Goal: Task Accomplishment & Management: Manage account settings

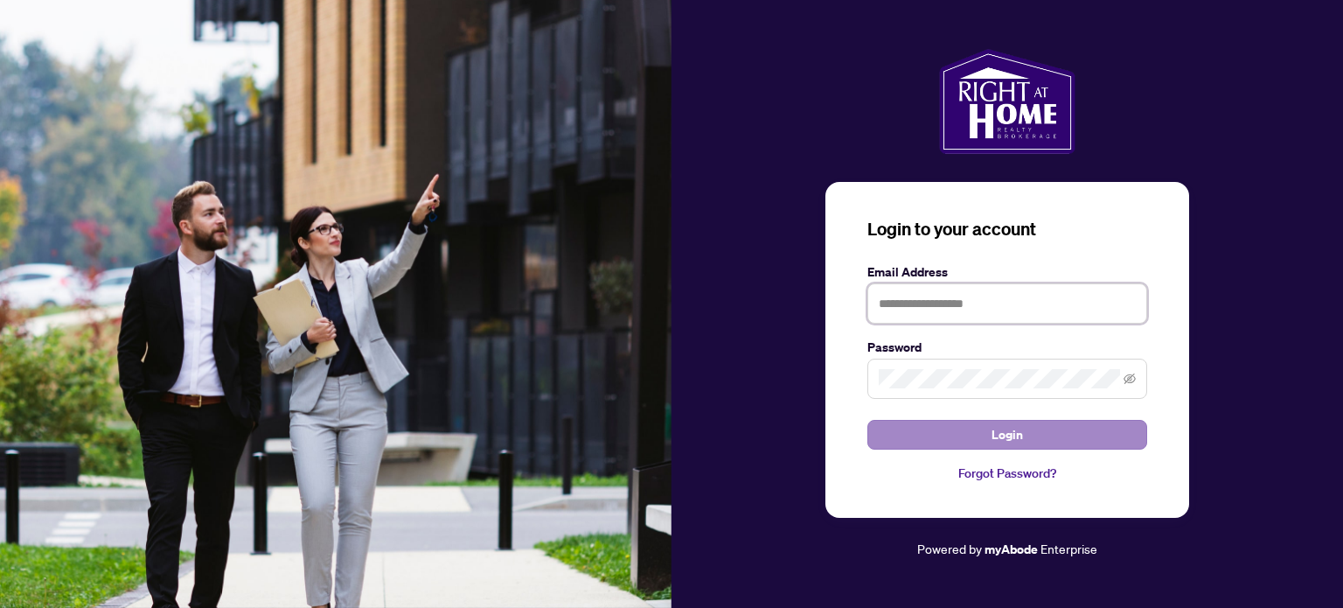
type input "**********"
click at [1013, 441] on span "Login" at bounding box center [1007, 435] width 31 height 28
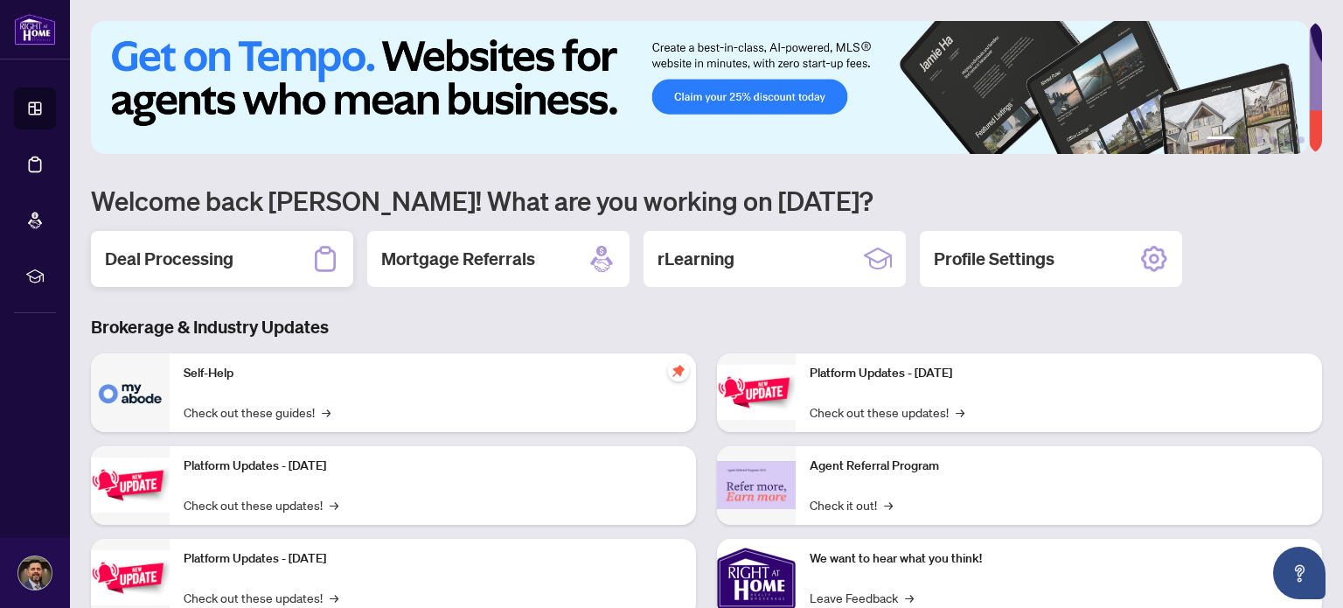
click at [178, 264] on h2 "Deal Processing" at bounding box center [169, 259] width 129 height 24
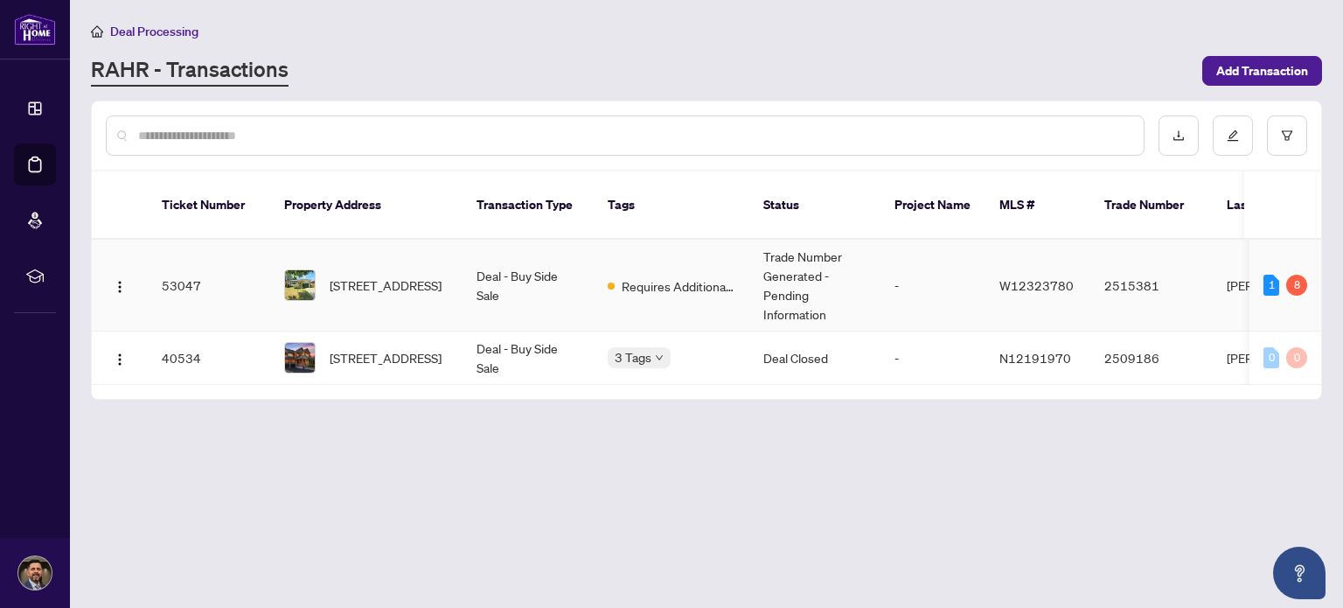
click at [581, 272] on td "Deal - Buy Side Sale" at bounding box center [528, 286] width 131 height 92
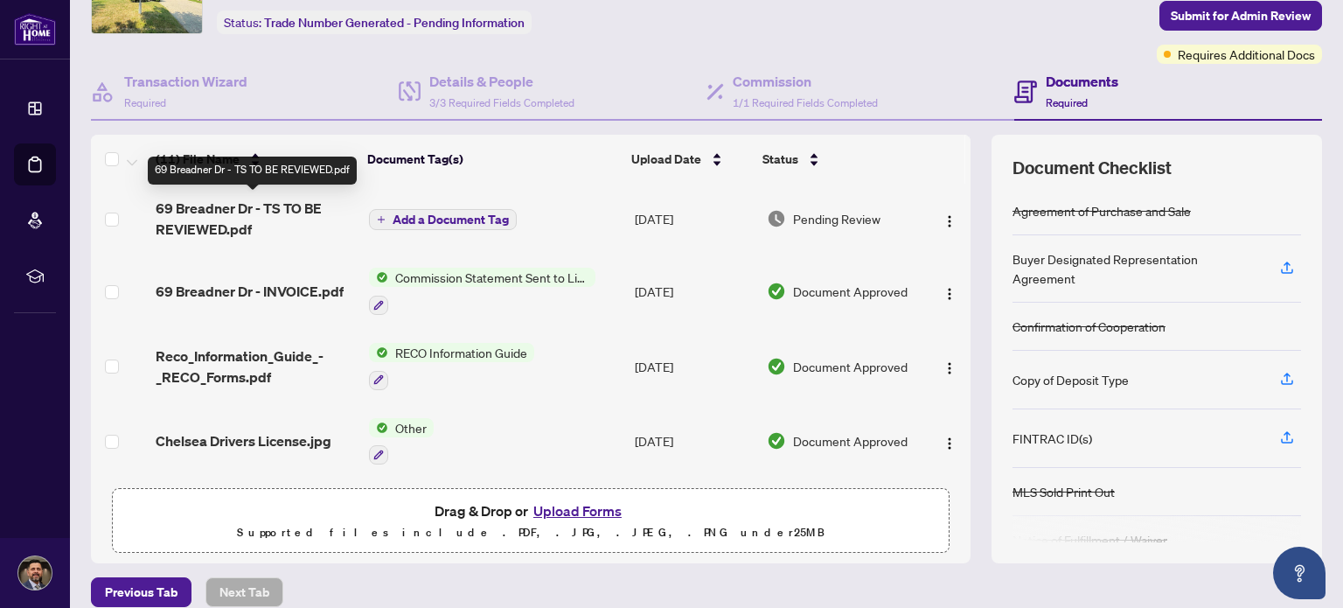
click at [199, 227] on span "69 Breadner Dr - TS TO BE REVIEWED.pdf" at bounding box center [255, 219] width 199 height 42
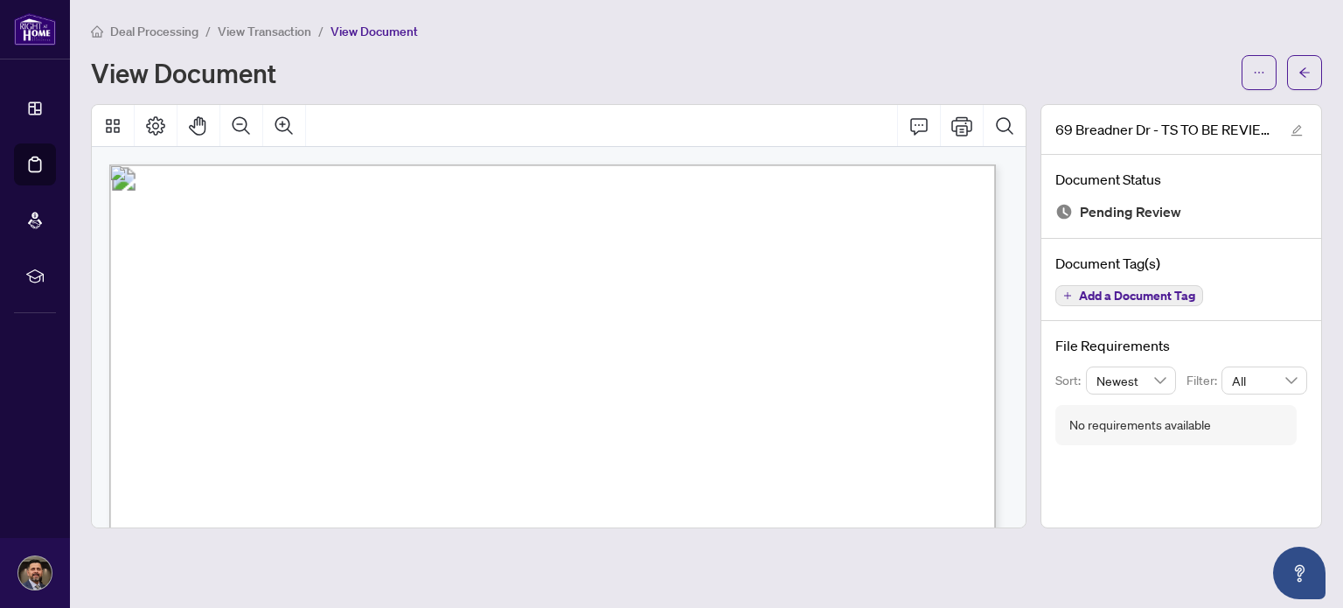
click at [1000, 66] on div "View Document" at bounding box center [661, 73] width 1140 height 28
click at [1301, 68] on icon "arrow-left" at bounding box center [1305, 72] width 12 height 12
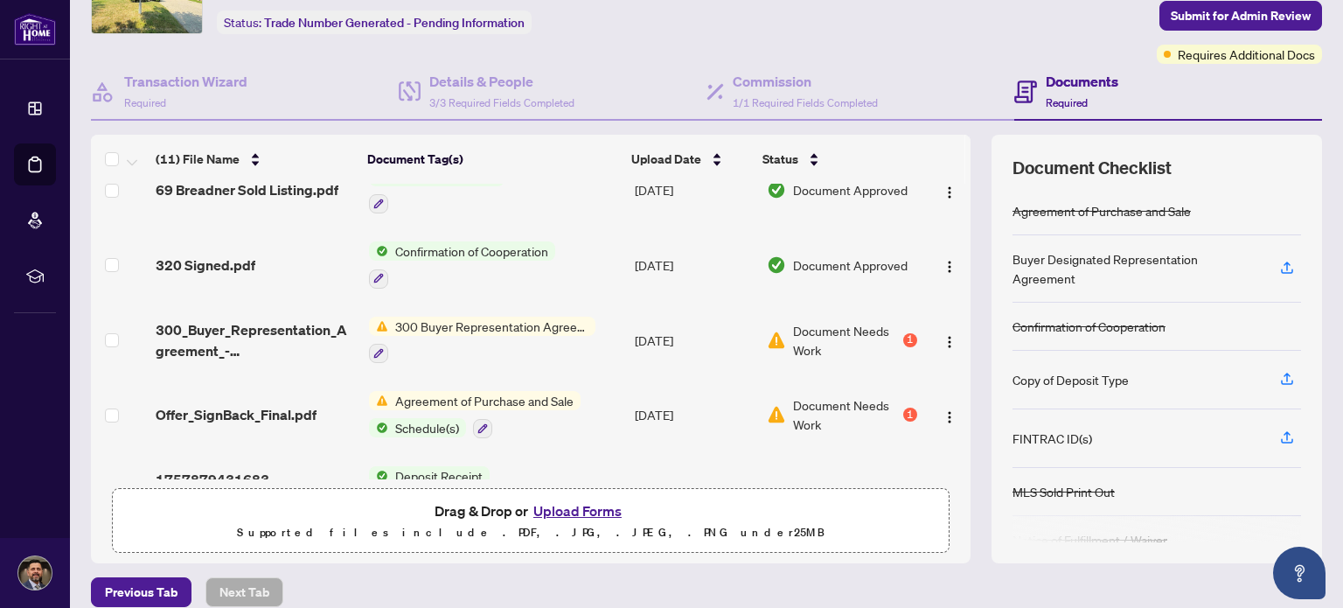
scroll to position [516, 0]
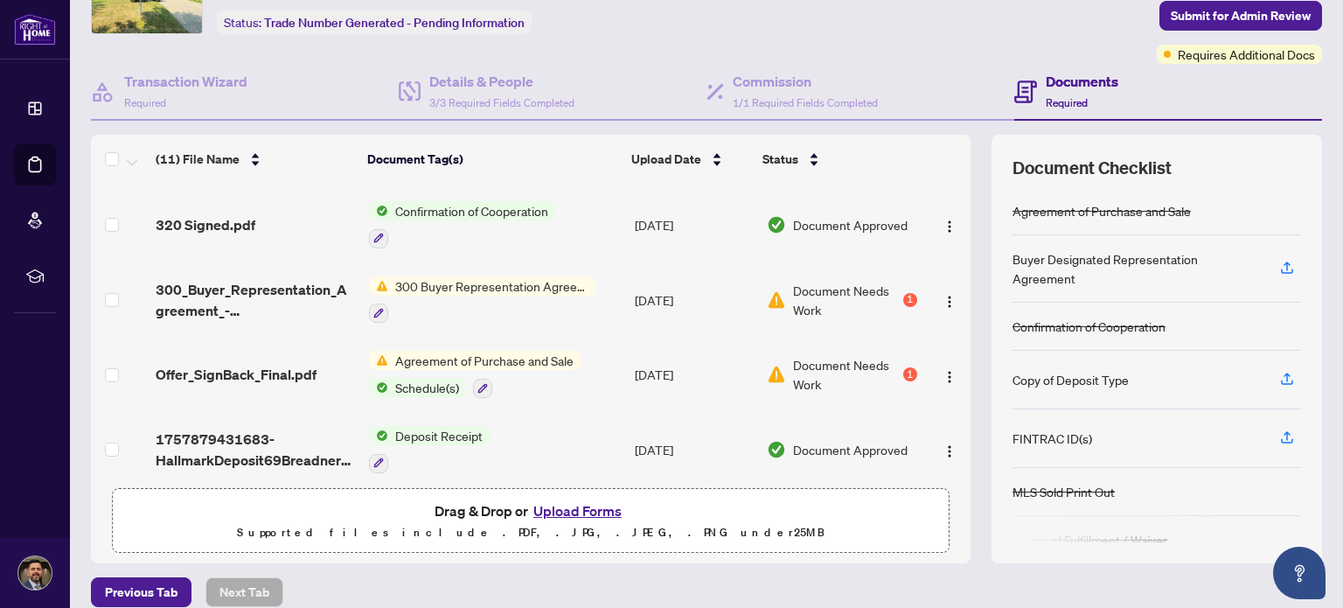
click at [523, 352] on span "Agreement of Purchase and Sale" at bounding box center [484, 360] width 192 height 19
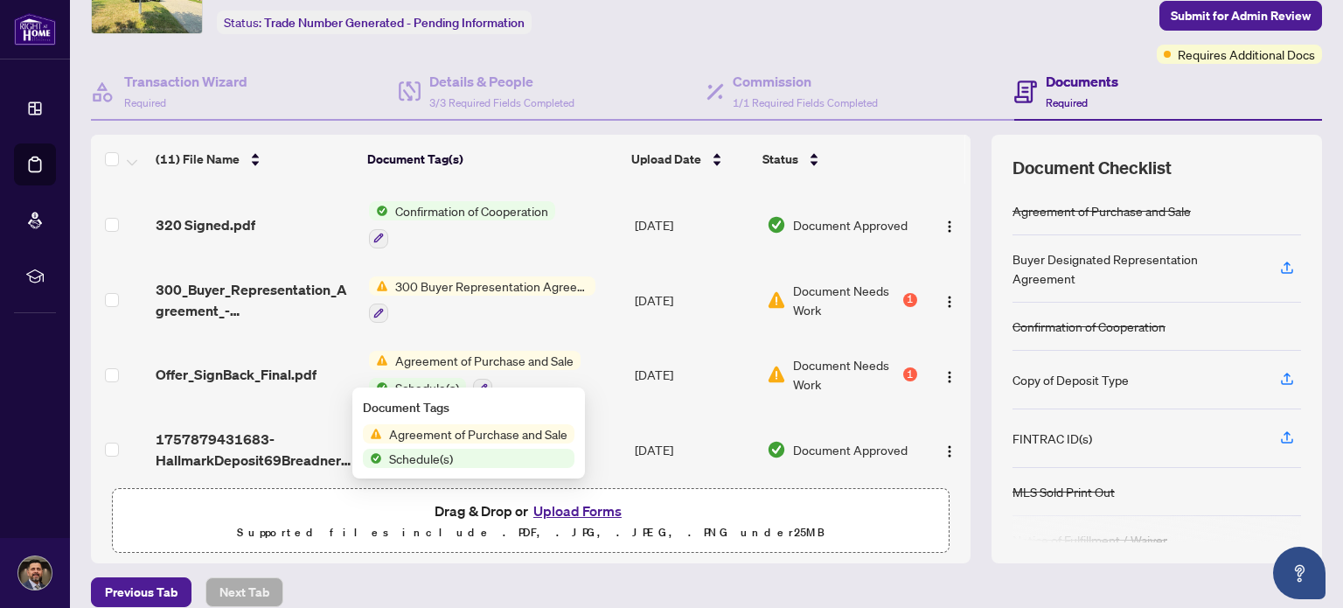
click at [483, 433] on span "Agreement of Purchase and Sale" at bounding box center [478, 433] width 192 height 19
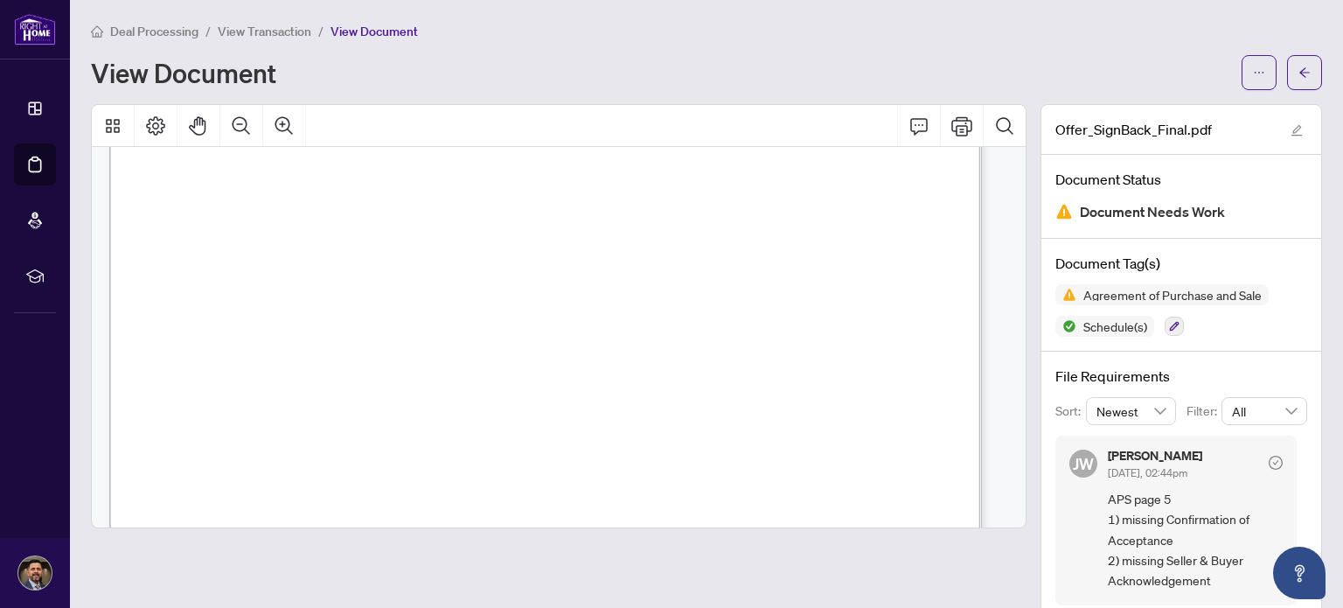
scroll to position [8952, 0]
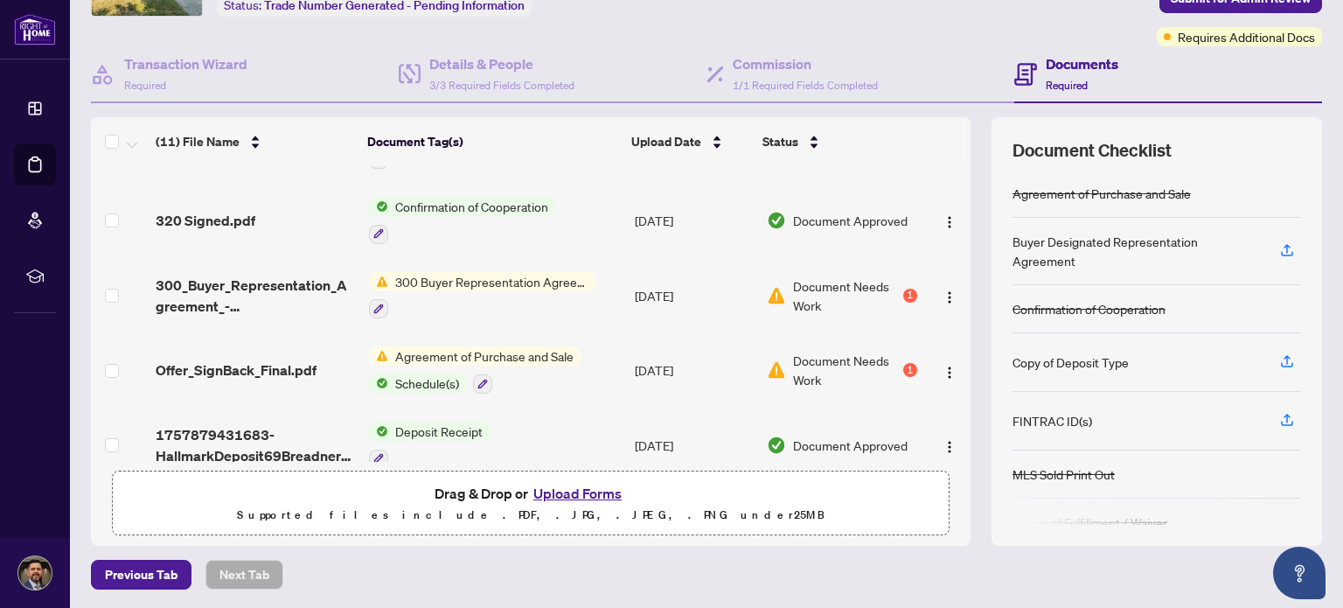
scroll to position [514, 0]
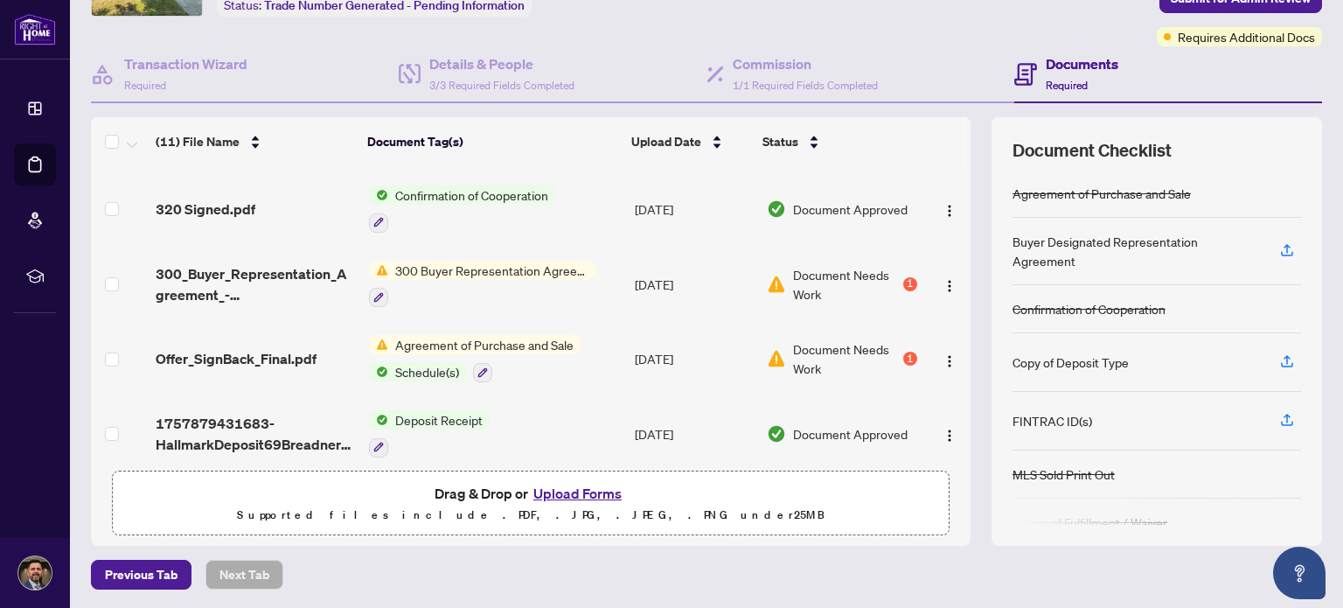
click at [480, 261] on span "300 Buyer Representation Agreement - Authority for Purchase or Lease" at bounding box center [491, 270] width 207 height 19
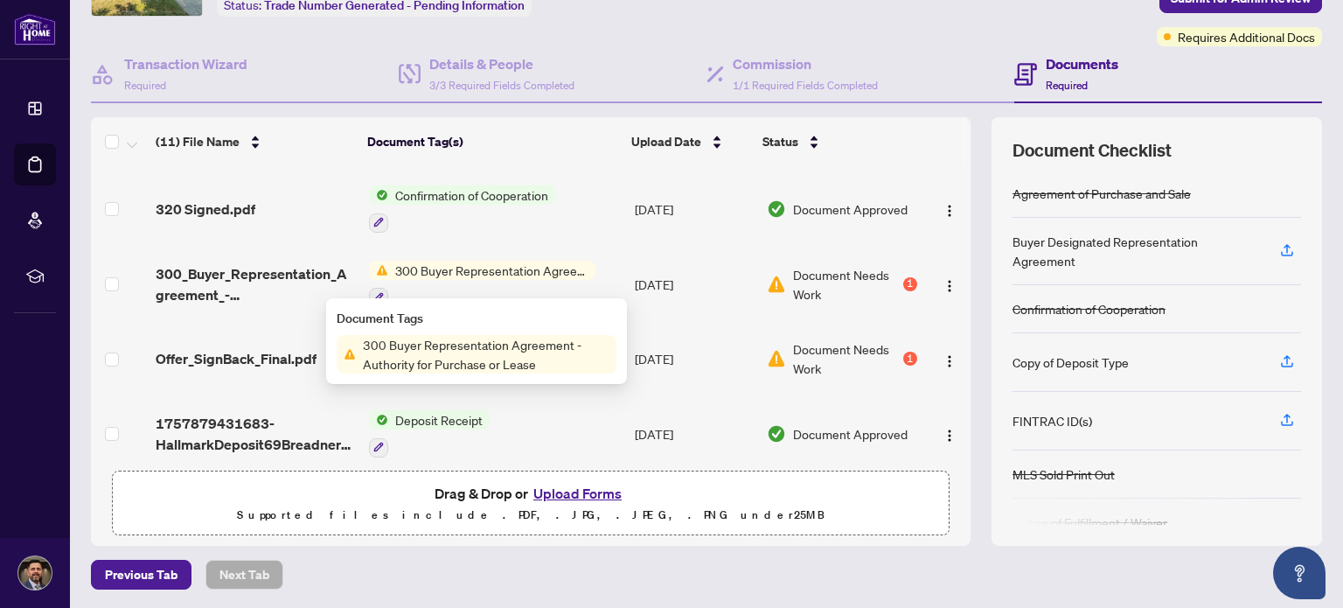
click at [476, 353] on span "300 Buyer Representation Agreement - Authority for Purchase or Lease" at bounding box center [486, 354] width 261 height 38
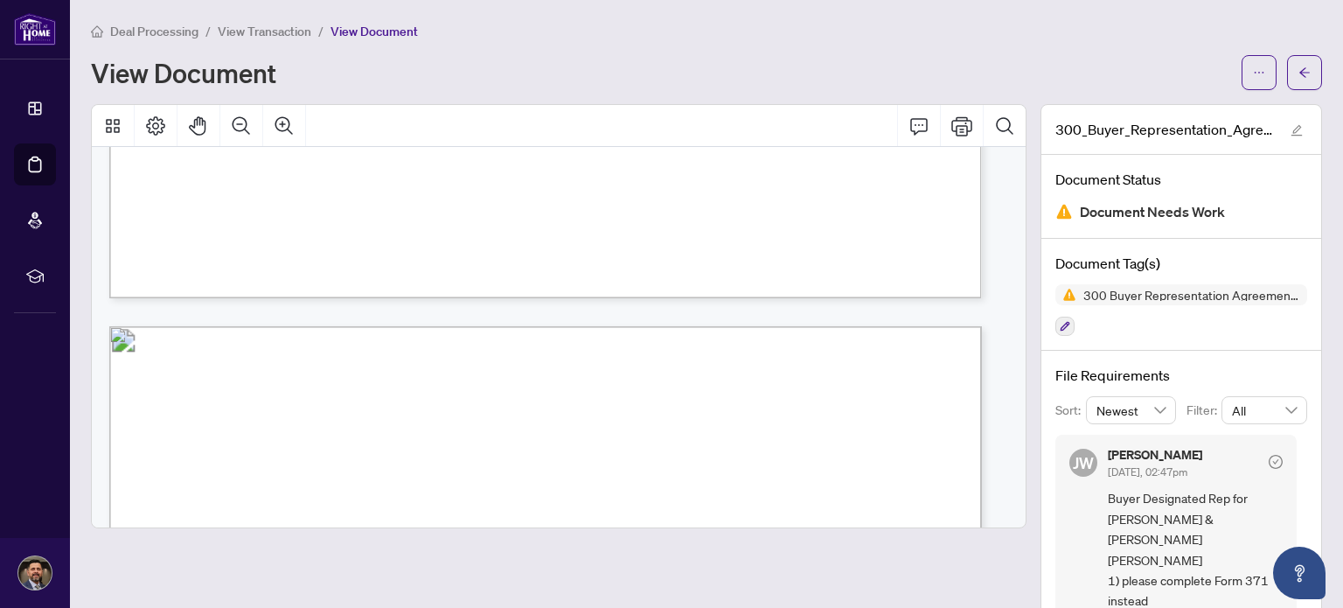
scroll to position [1650, 0]
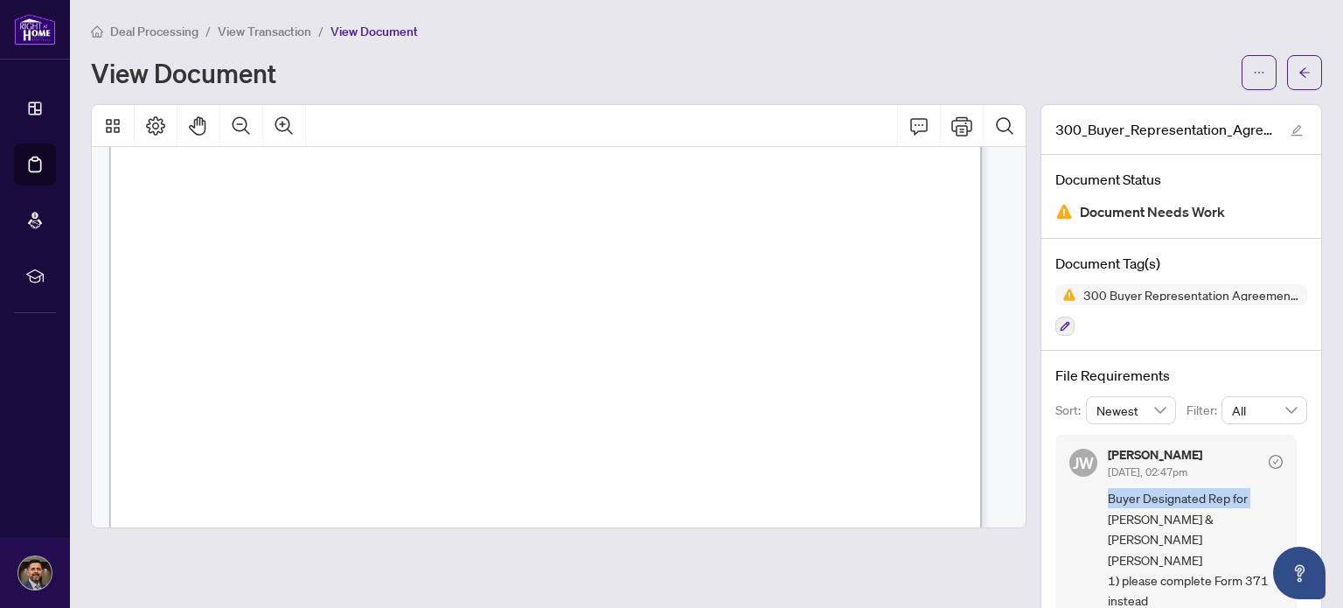
drag, startPoint x: 1294, startPoint y: 468, endPoint x: 1287, endPoint y: 484, distance: 17.2
click at [1287, 484] on div "File Requirements Sort: Newest Filter: All [PERSON_NAME] [DATE], 02:47pm Buyer …" at bounding box center [1182, 509] width 280 height 317
click at [1301, 456] on div "File Requirements Sort: Newest Filter: All [PERSON_NAME] [DATE], 02:47pm Buyer …" at bounding box center [1182, 509] width 280 height 317
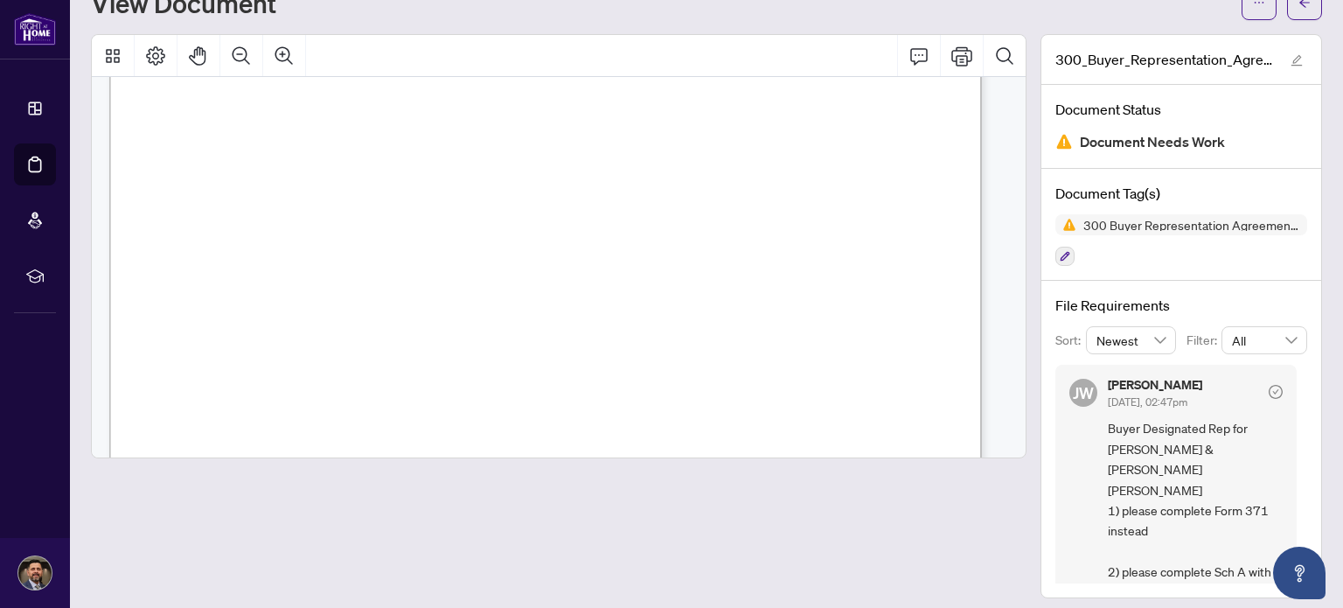
scroll to position [2854, 0]
click at [1293, 17] on button "button" at bounding box center [1304, 2] width 35 height 35
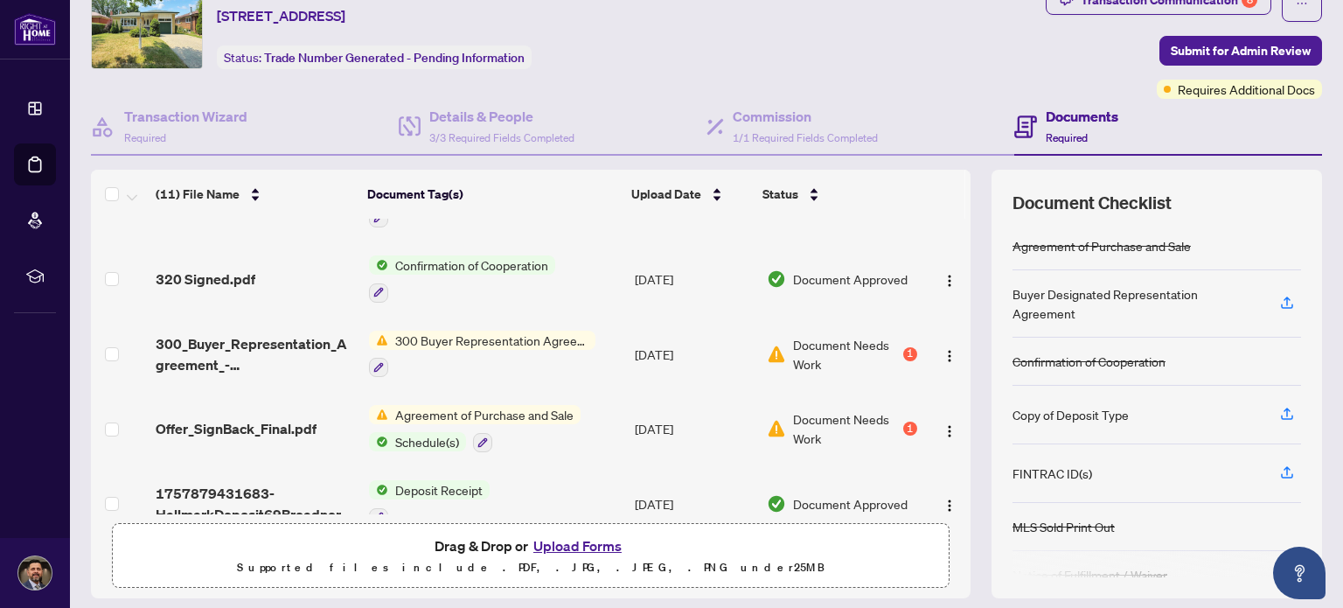
scroll to position [502, 0]
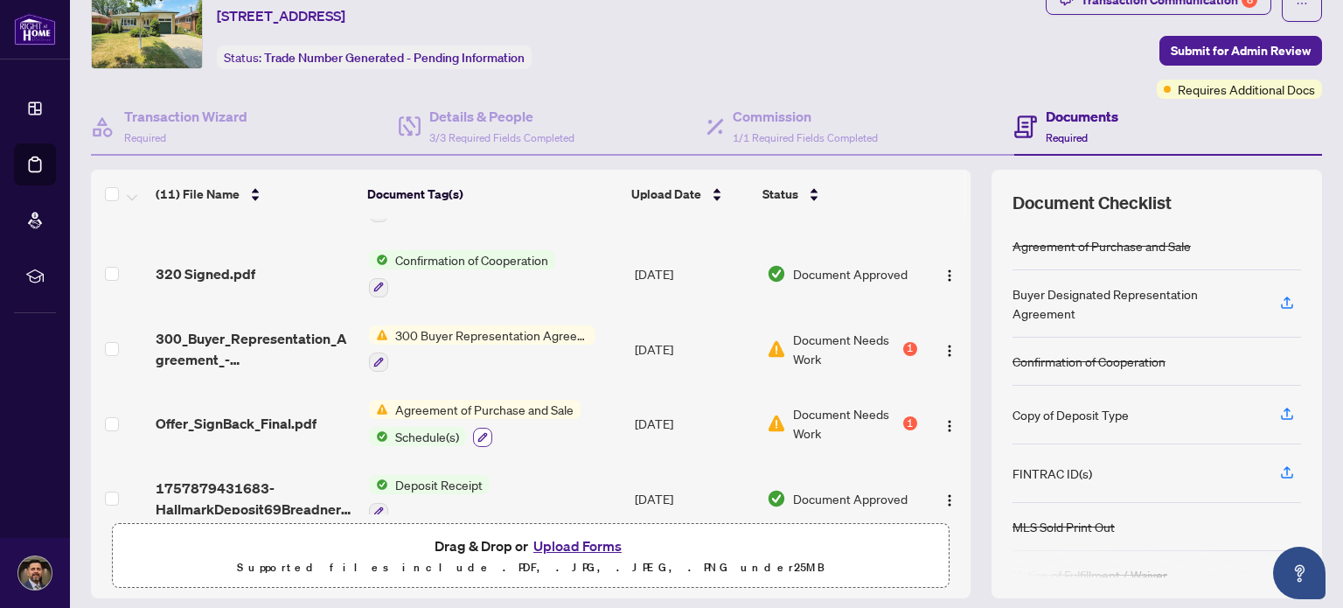
click at [479, 432] on icon "button" at bounding box center [483, 437] width 10 height 10
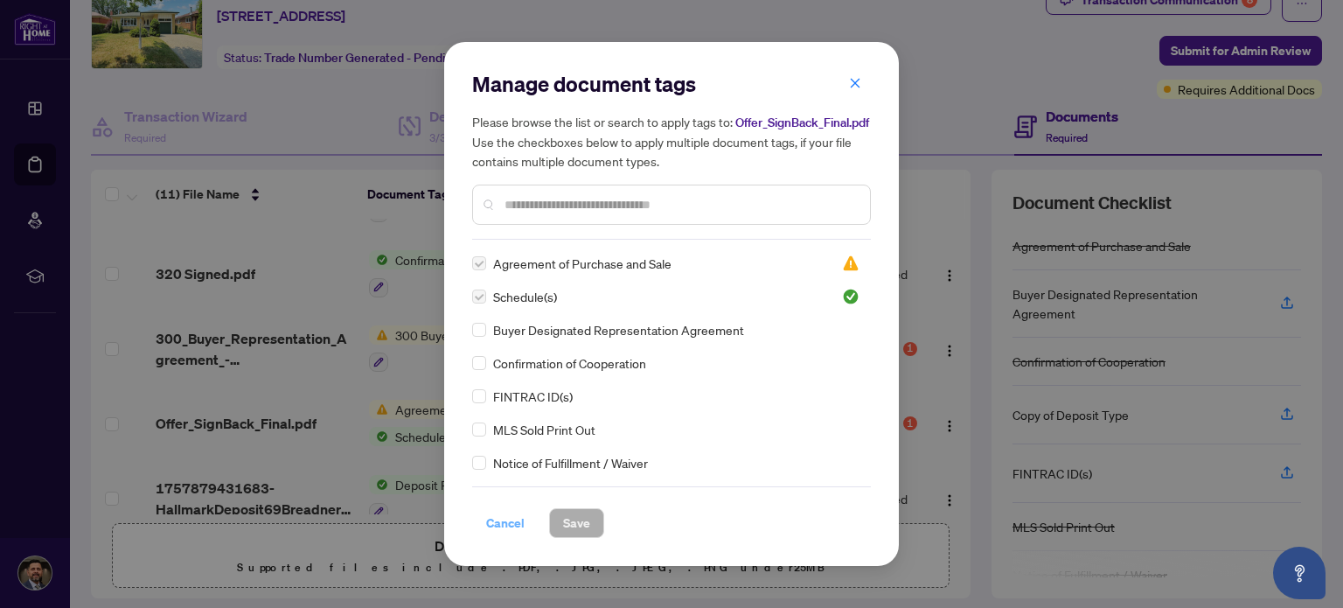
click at [503, 526] on span "Cancel" at bounding box center [505, 523] width 38 height 28
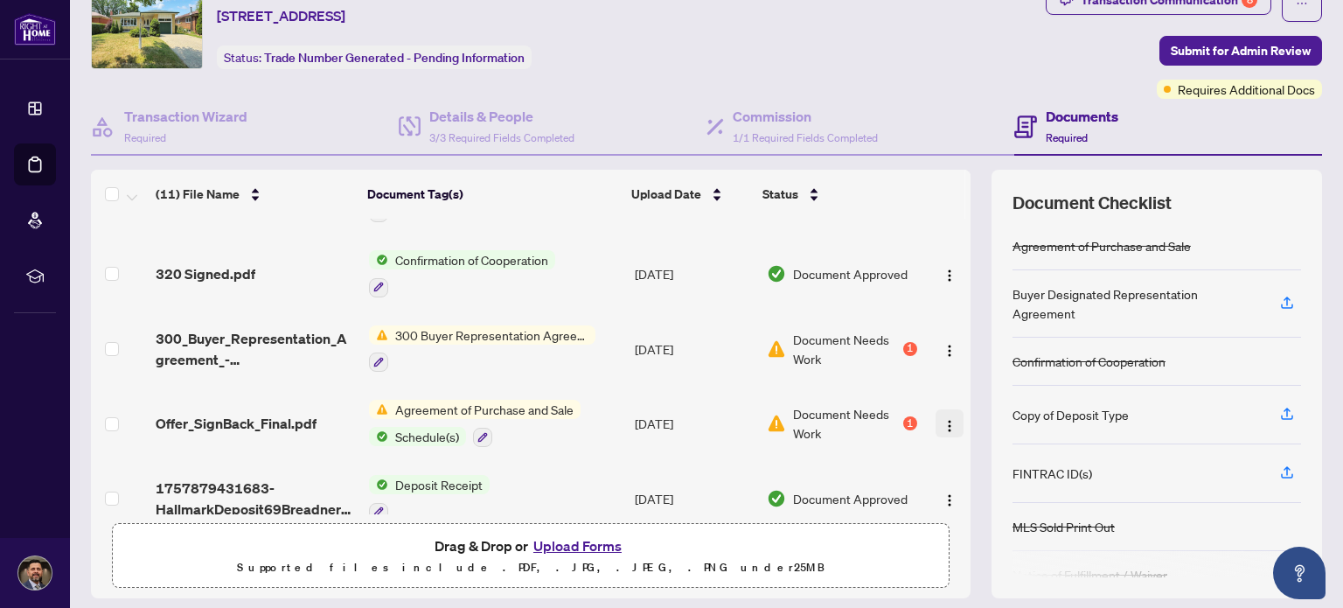
click at [943, 419] on img "button" at bounding box center [950, 426] width 14 height 14
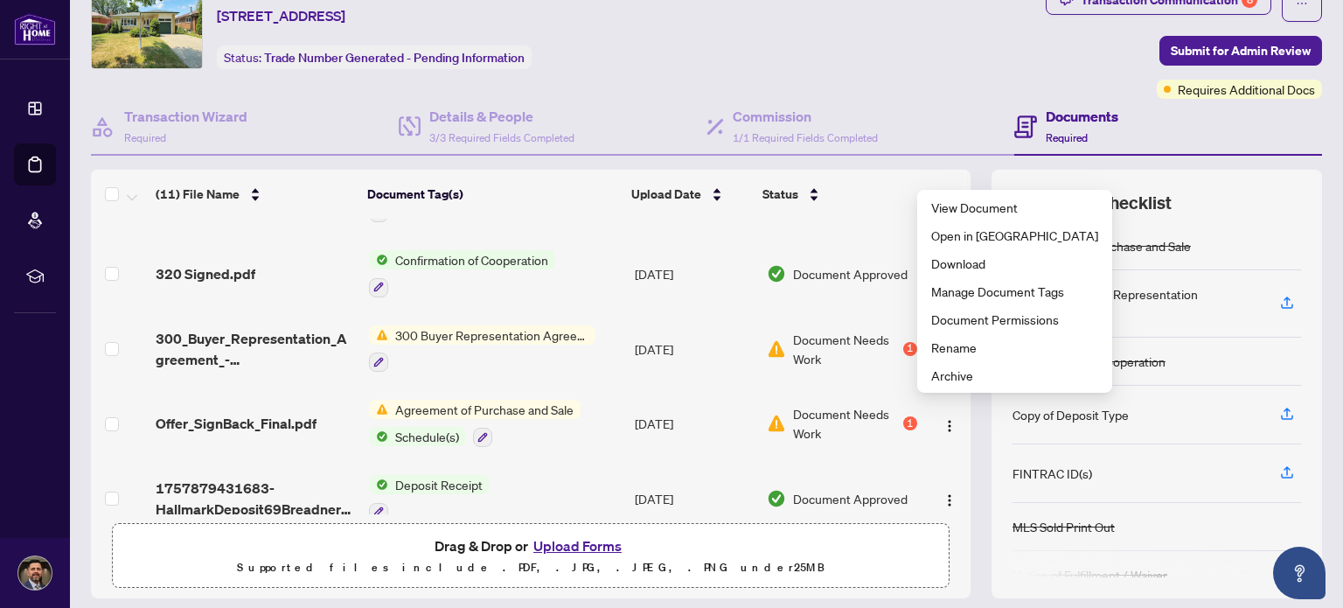
click at [903, 47] on div "Ticket #: 53047 [STREET_ADDRESS] Status: Trade Number Generated - Pending Infor…" at bounding box center [565, 27] width 948 height 84
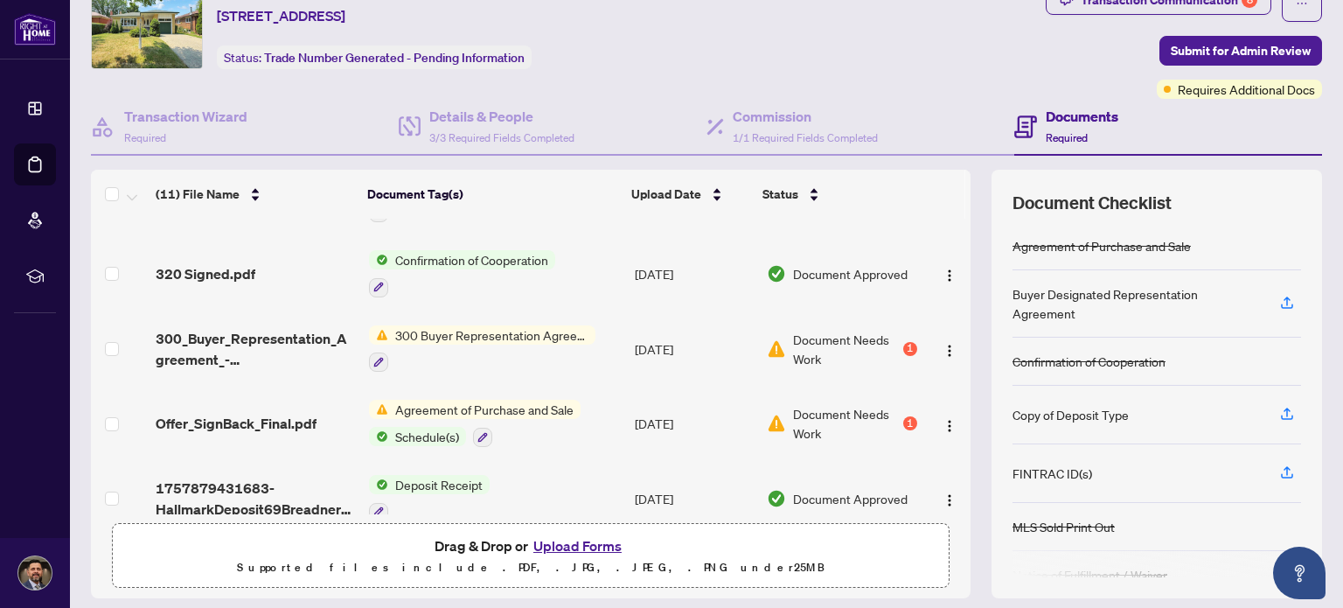
click at [422, 427] on span "Schedule(s)" at bounding box center [427, 436] width 78 height 19
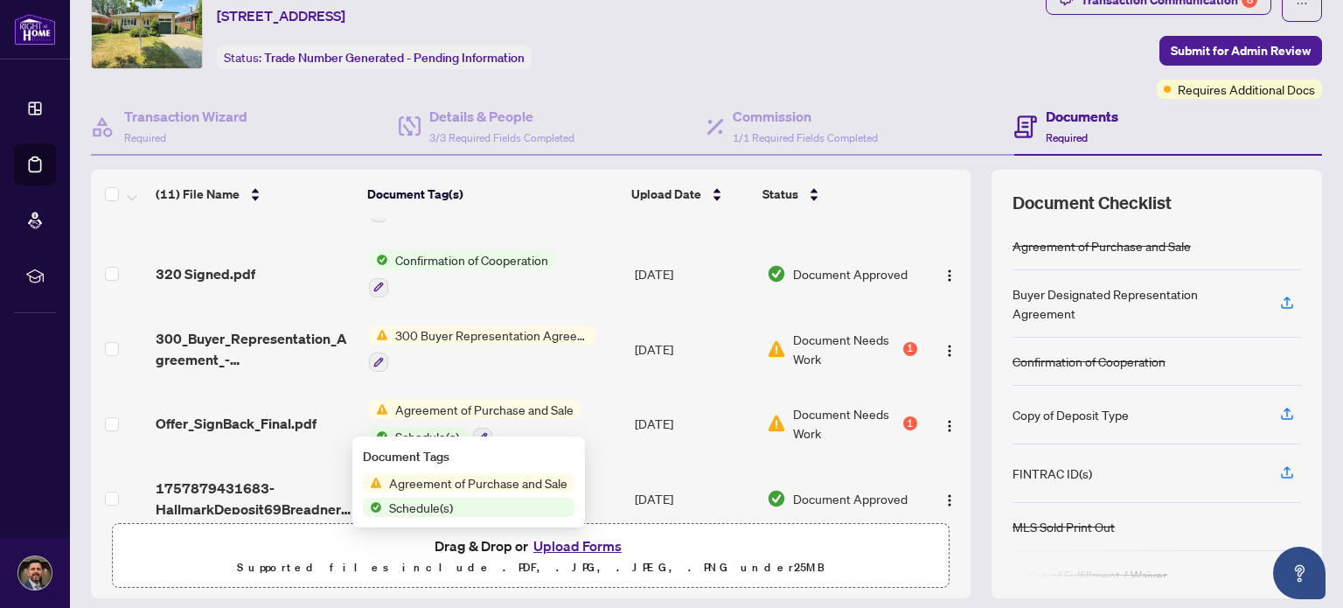
click at [406, 509] on span "Schedule(s)" at bounding box center [421, 507] width 78 height 19
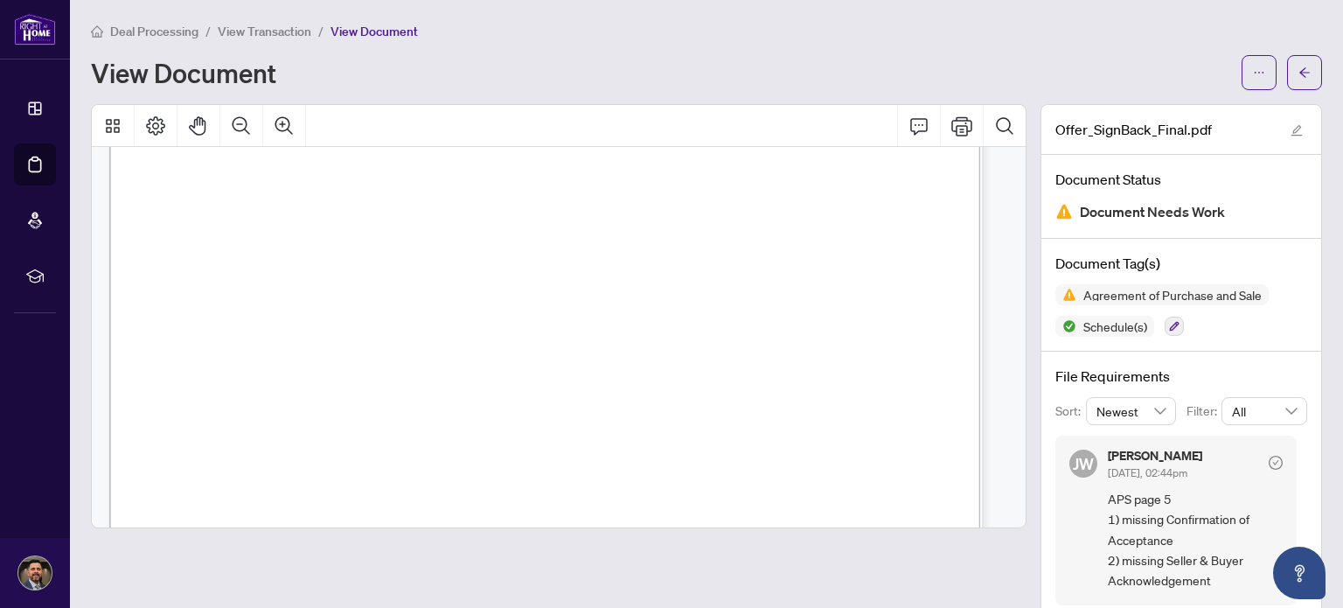
scroll to position [8952, 0]
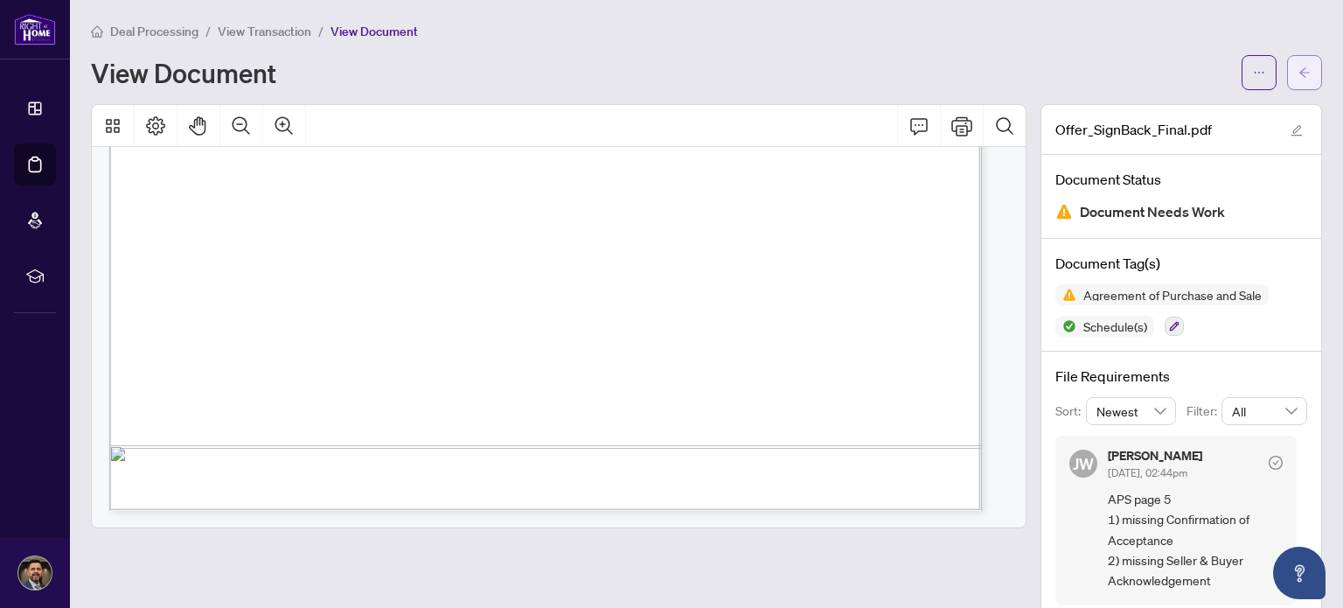
click at [1299, 80] on span "button" at bounding box center [1305, 73] width 12 height 28
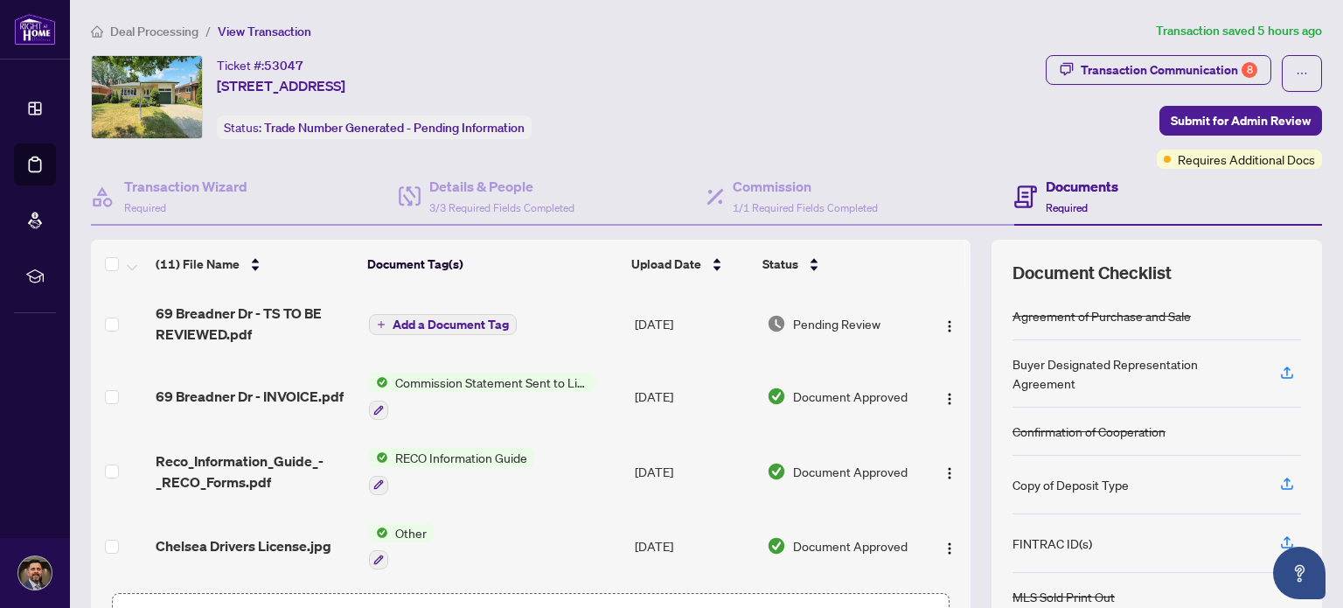
scroll to position [122, 0]
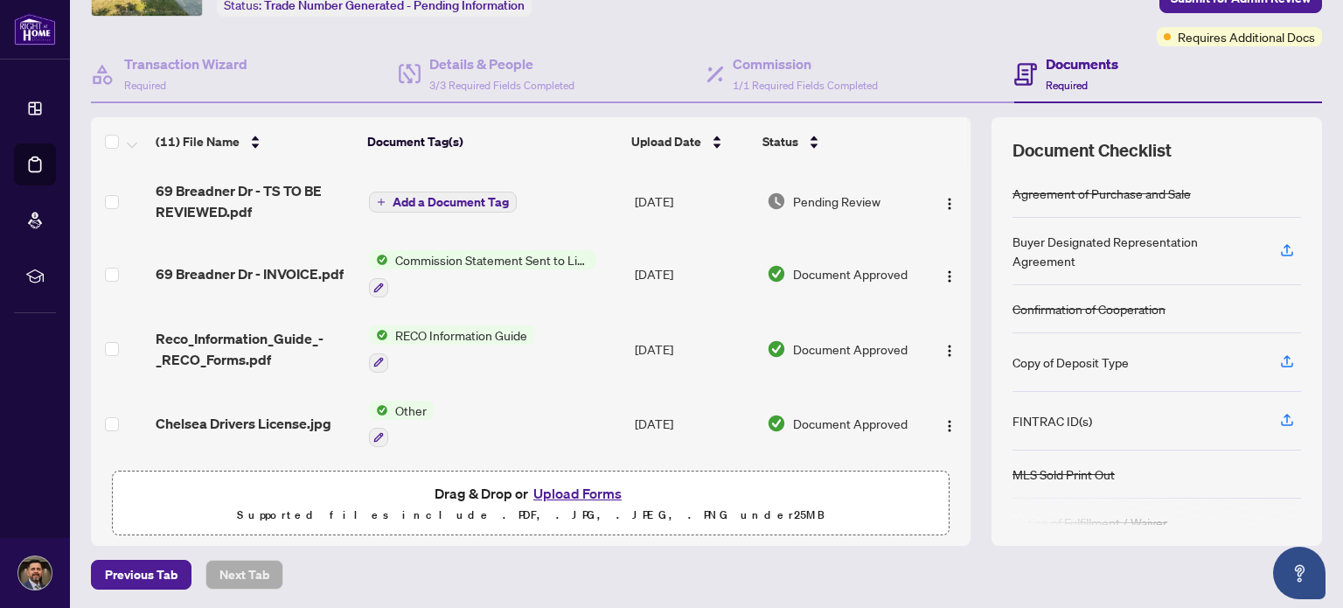
click at [577, 487] on button "Upload Forms" at bounding box center [577, 493] width 99 height 23
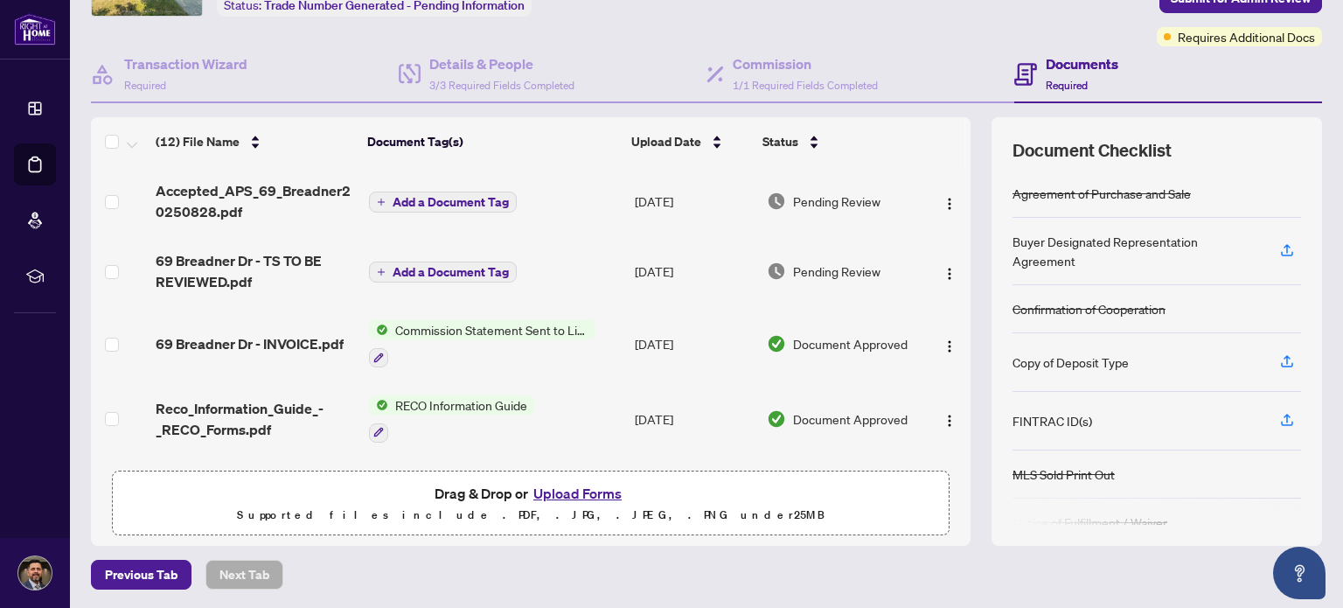
click at [472, 198] on span "Add a Document Tag" at bounding box center [451, 202] width 116 height 12
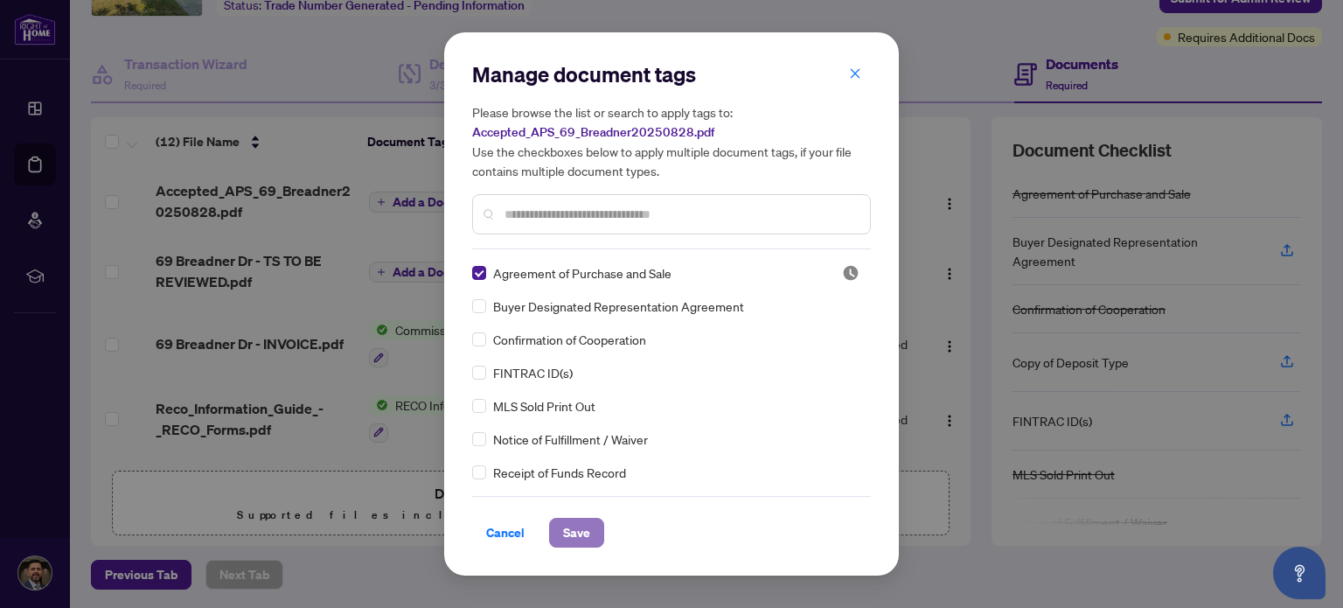
click at [575, 529] on span "Save" at bounding box center [576, 533] width 27 height 28
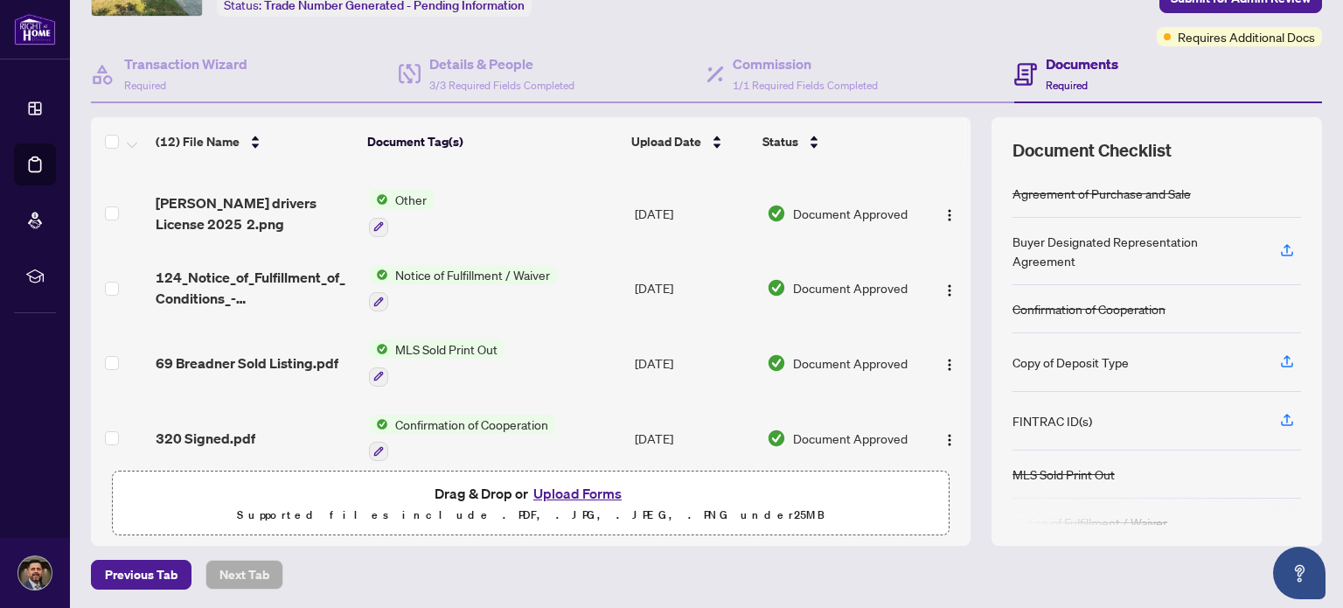
scroll to position [226, 0]
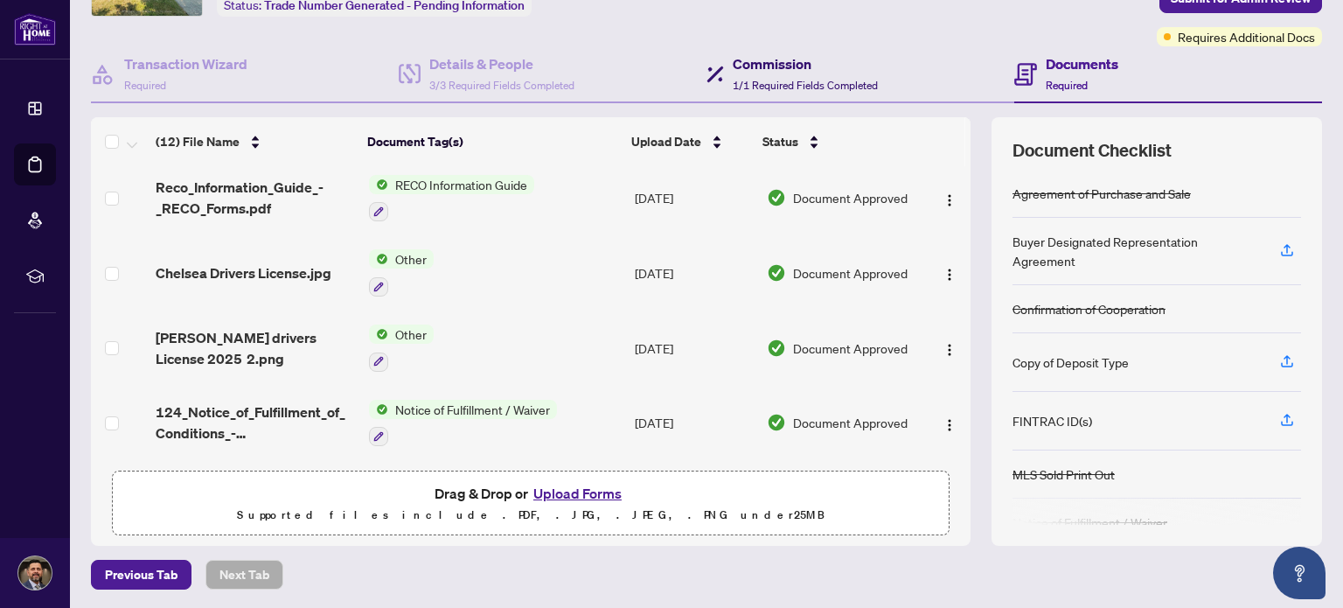
click at [778, 86] on span "1/1 Required Fields Completed" at bounding box center [805, 85] width 145 height 13
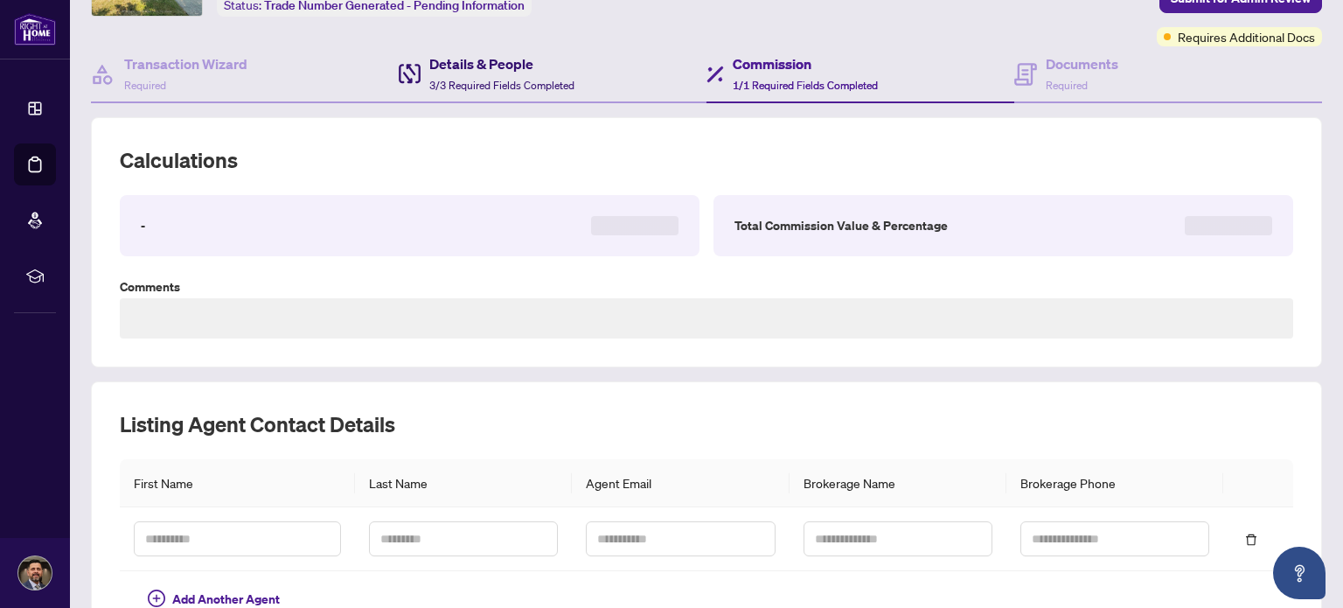
click at [485, 84] on span "3/3 Required Fields Completed" at bounding box center [501, 85] width 145 height 13
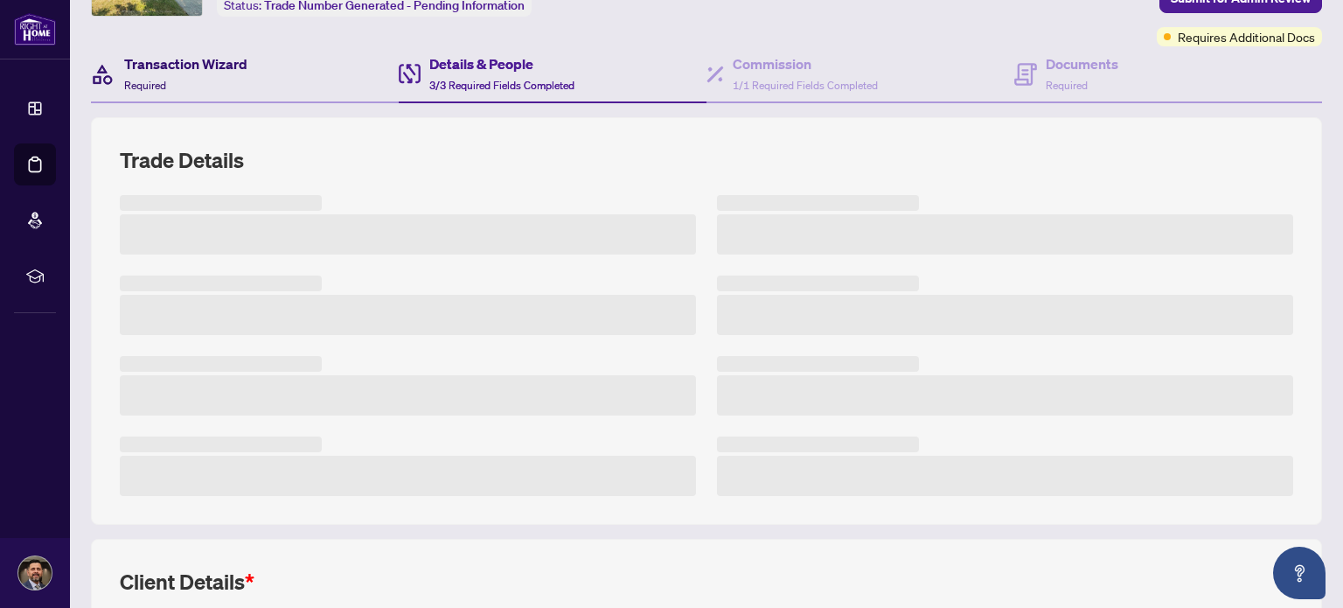
click at [206, 76] on div "Transaction Wizard Required" at bounding box center [185, 73] width 123 height 41
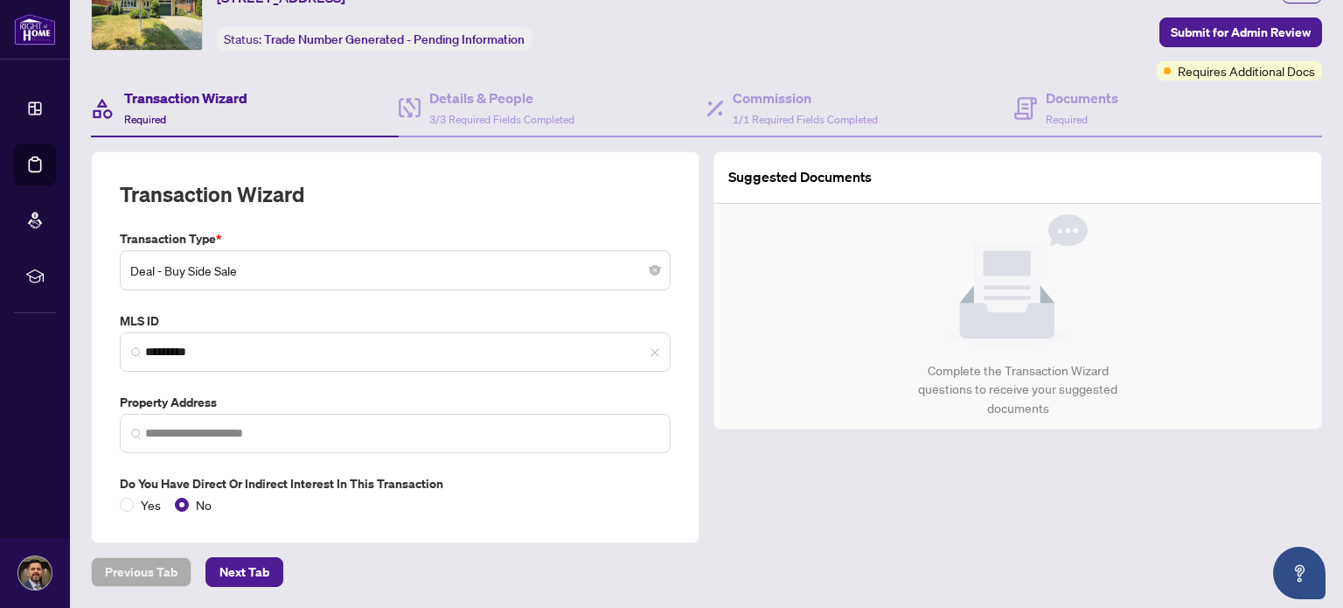
type input "**********"
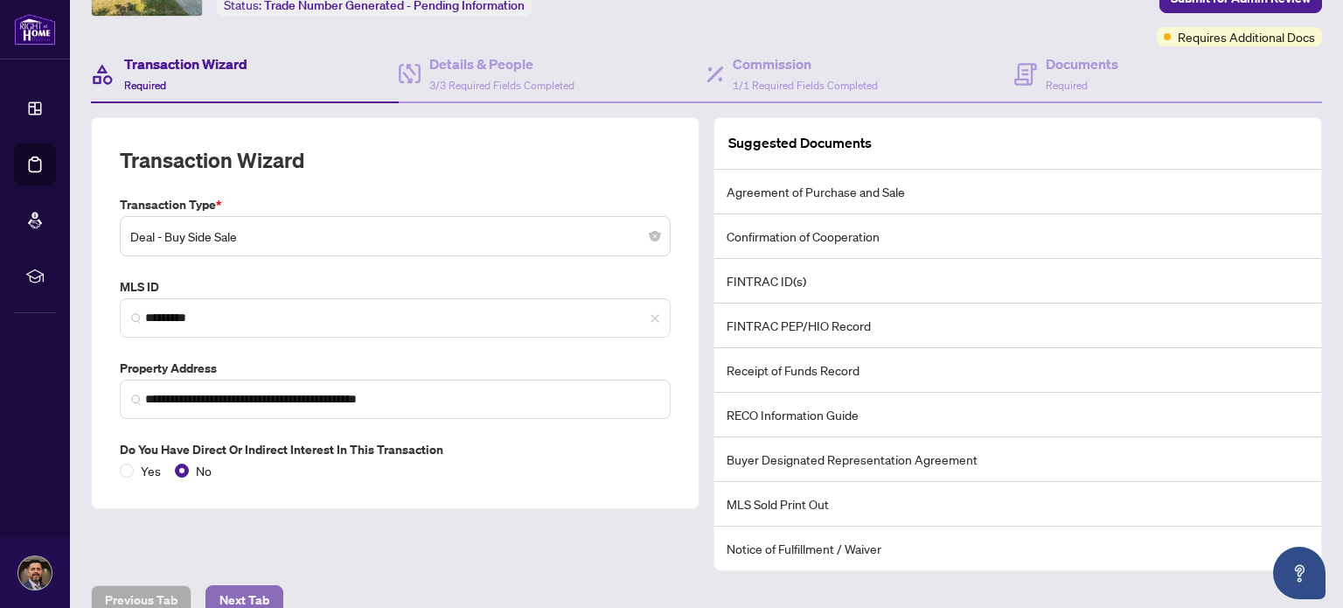
click at [244, 599] on span "Next Tab" at bounding box center [245, 600] width 50 height 28
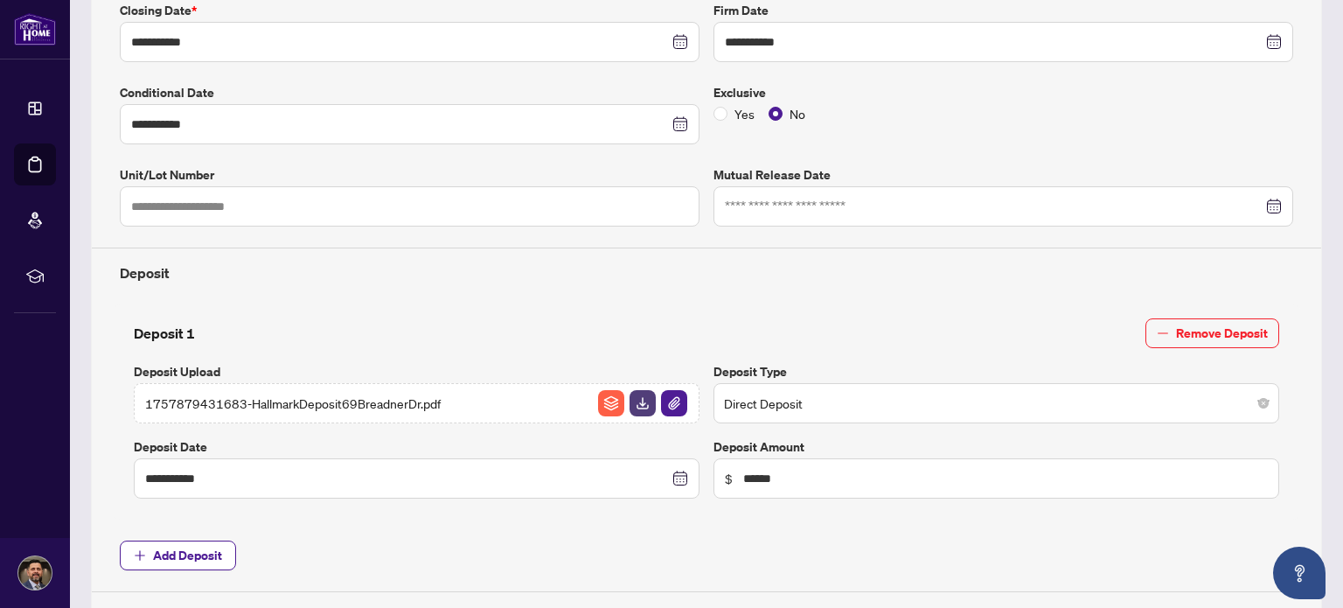
scroll to position [402, 0]
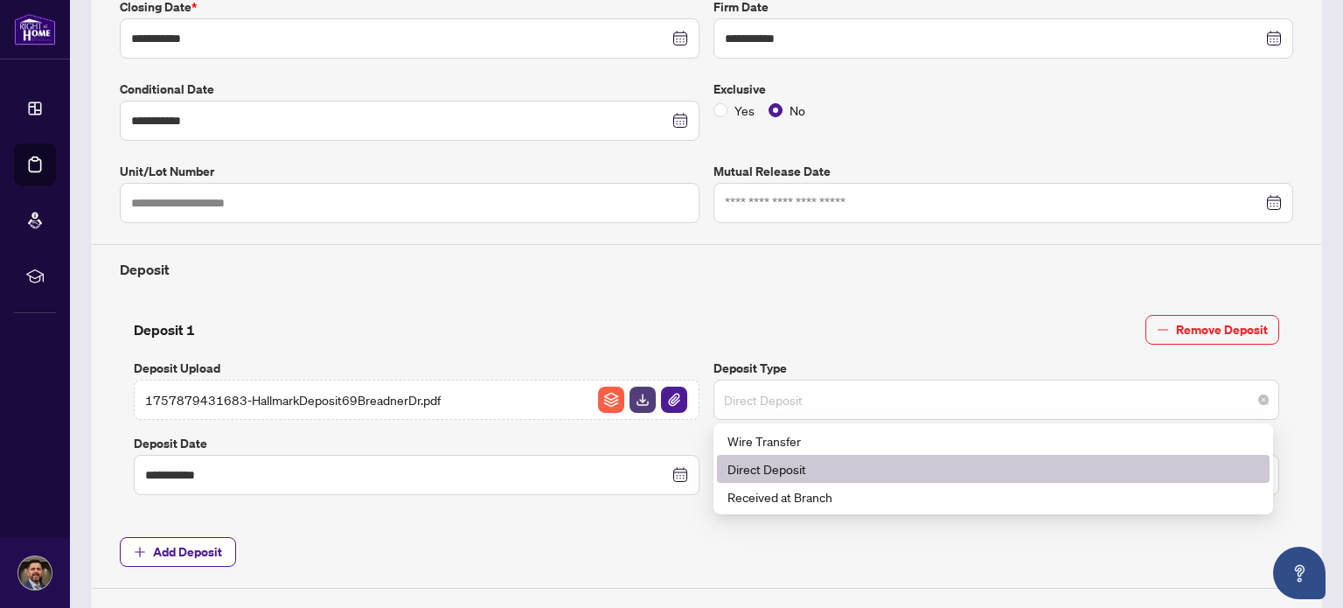
click at [829, 401] on span "Direct Deposit" at bounding box center [996, 399] width 545 height 33
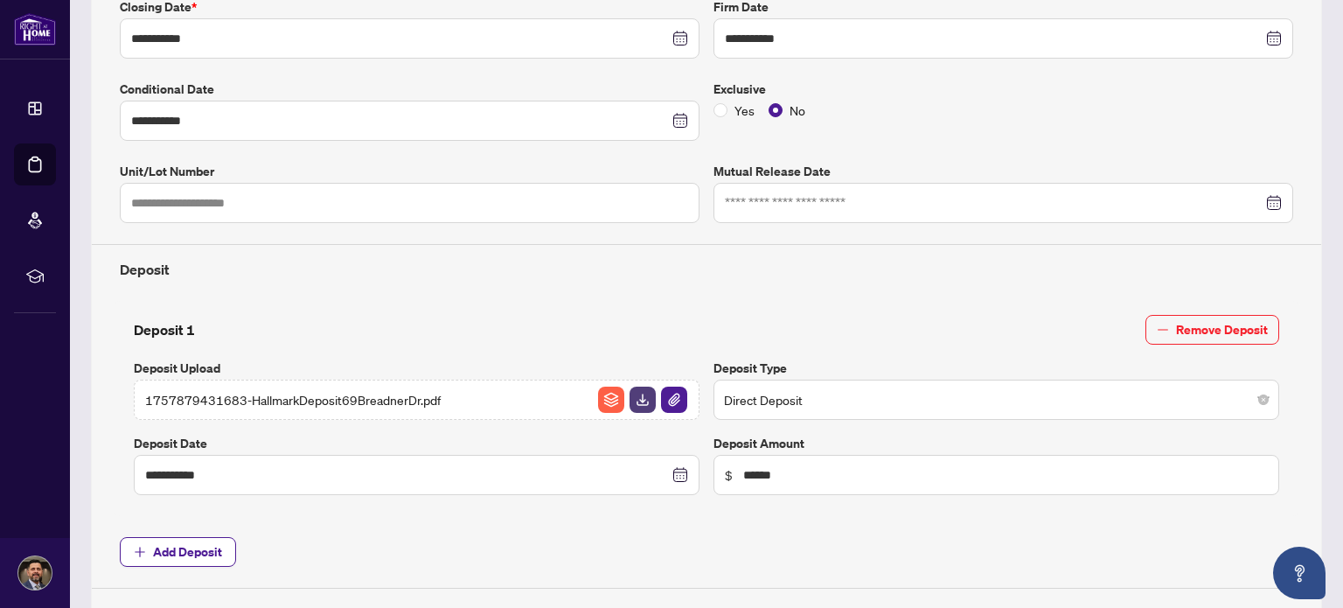
click at [660, 524] on div "**********" at bounding box center [707, 251] width 1188 height 673
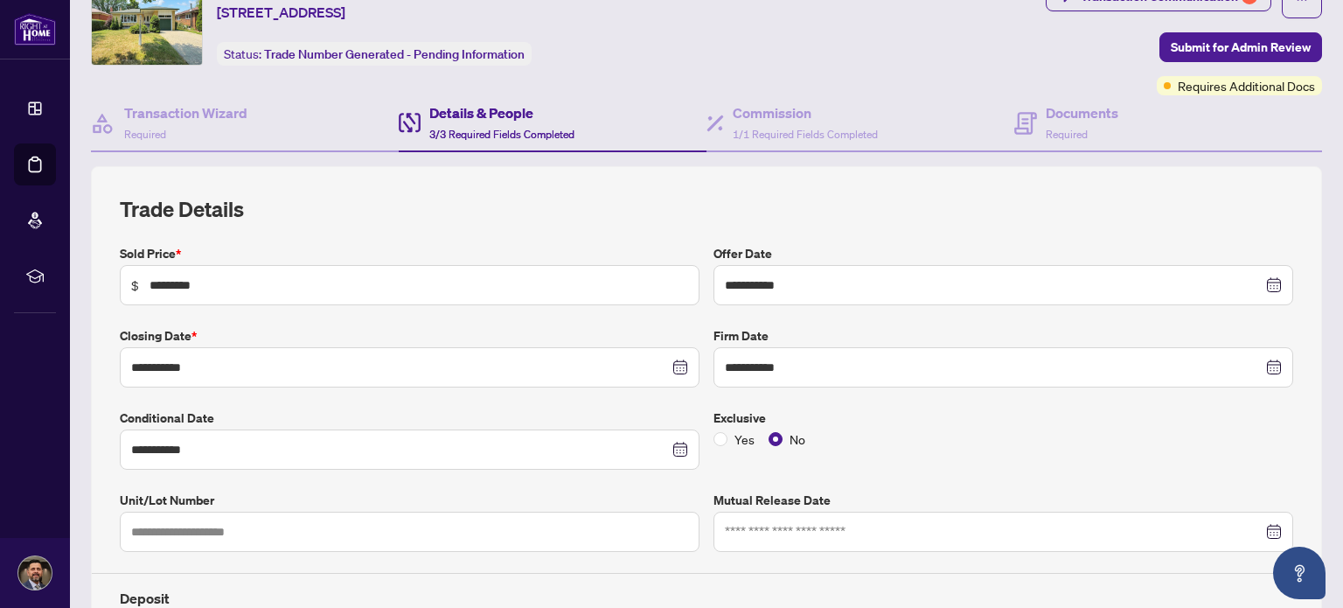
scroll to position [0, 0]
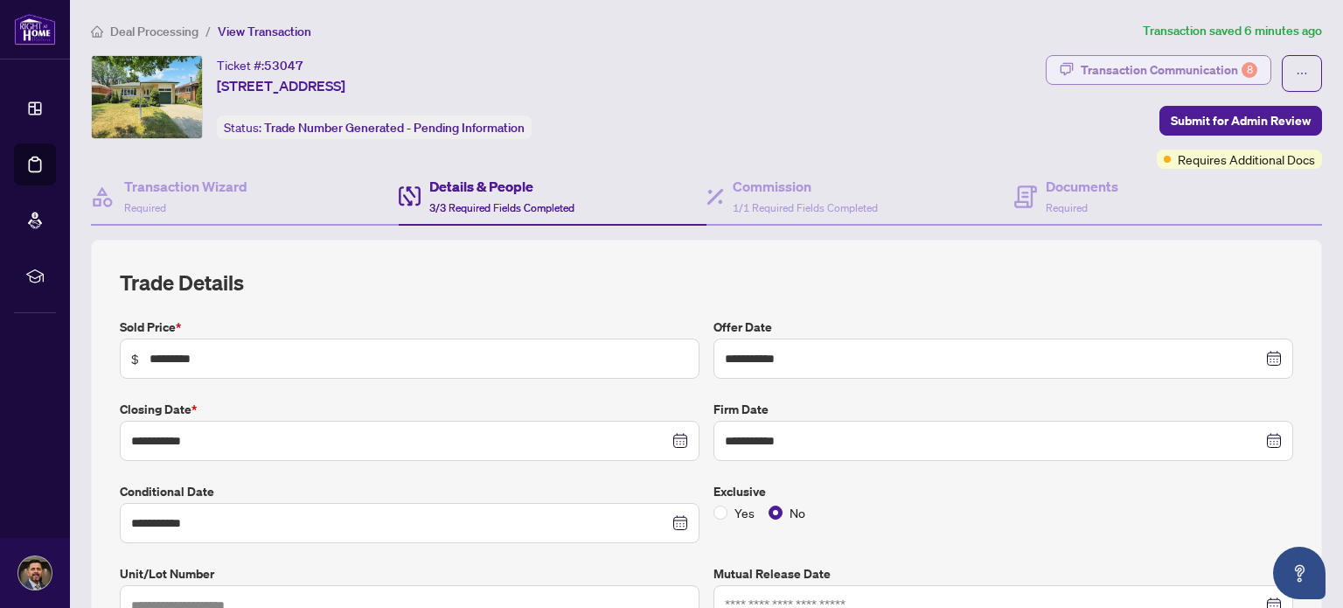
click at [1183, 72] on div "Transaction Communication 8" at bounding box center [1169, 70] width 177 height 28
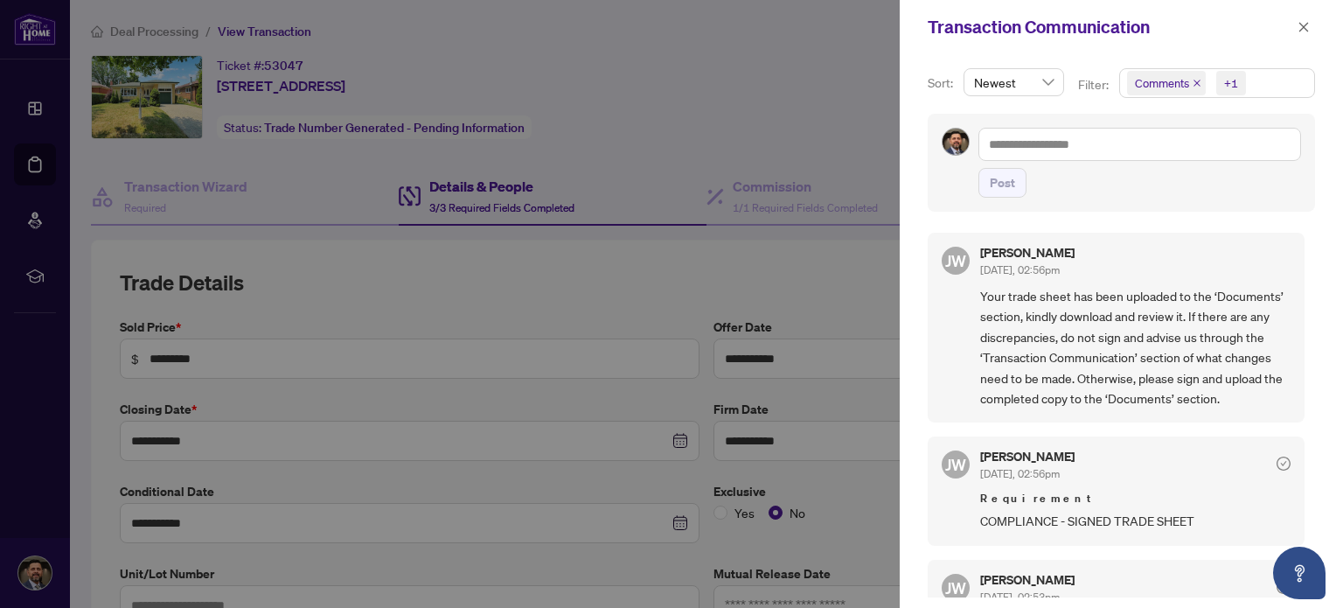
click at [912, 422] on div "Sort: Newest Filter: Comments +1 Post [PERSON_NAME] [DATE], 02:56pm Your trade …" at bounding box center [1121, 331] width 443 height 554
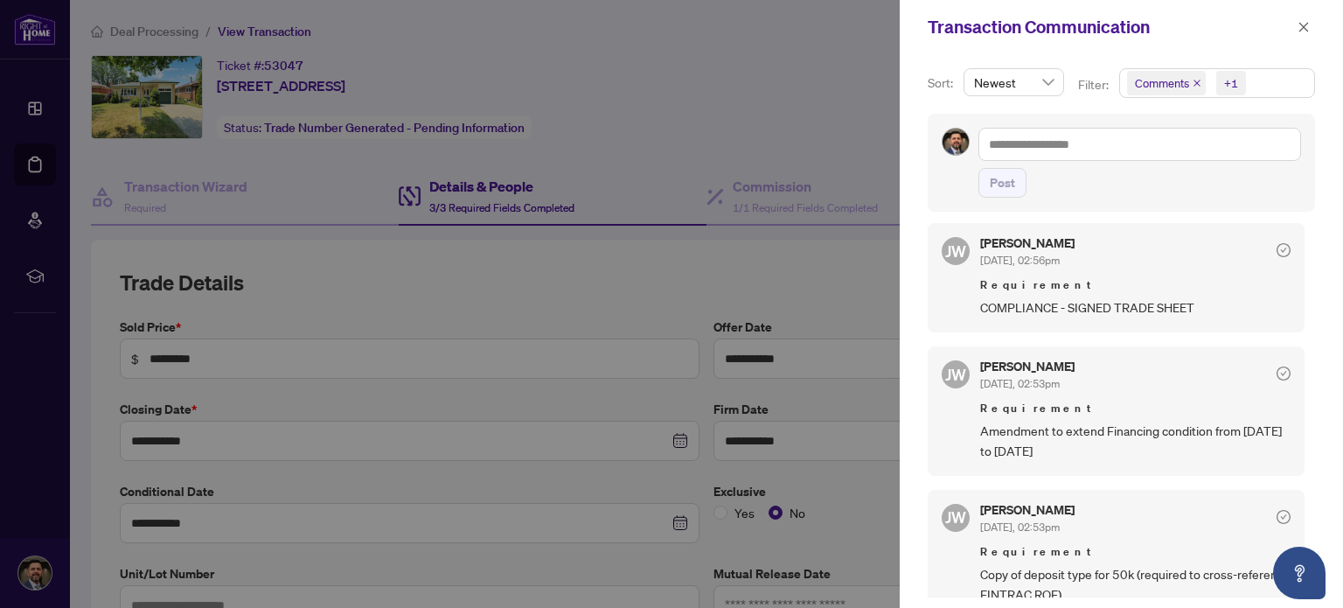
scroll to position [216, 0]
click at [1309, 345] on div "Sort: Newest Filter: Comments +1 Post [PERSON_NAME] [DATE], 02:56pm Your trade …" at bounding box center [1121, 331] width 443 height 554
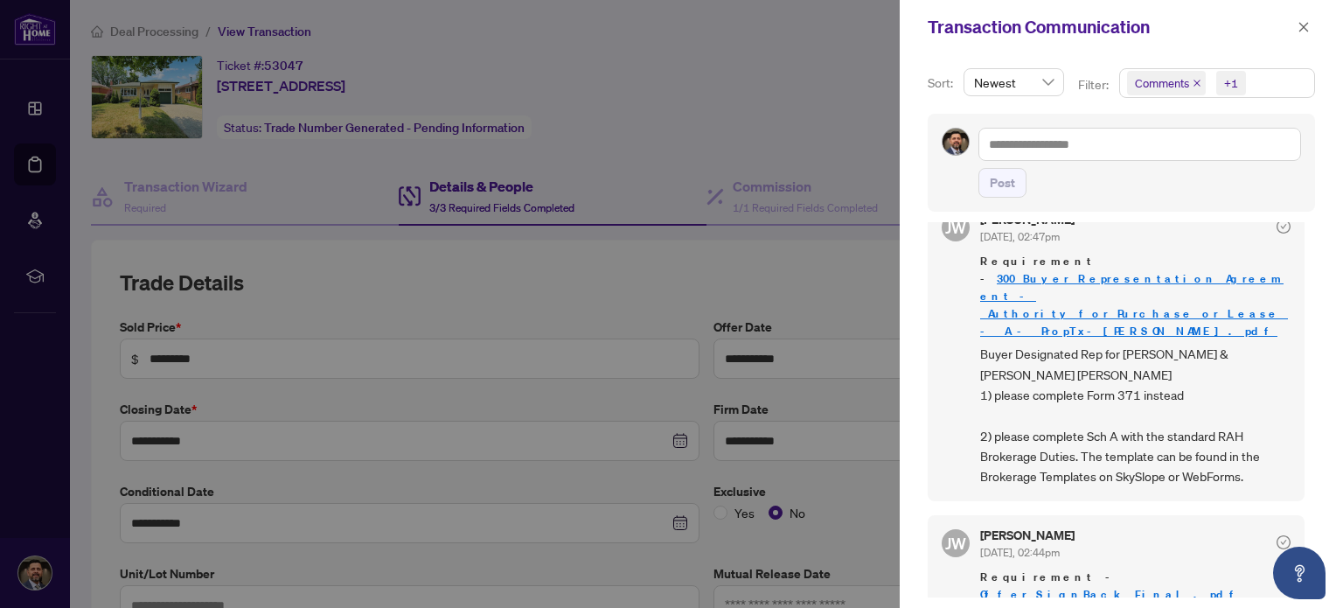
scroll to position [1042, 0]
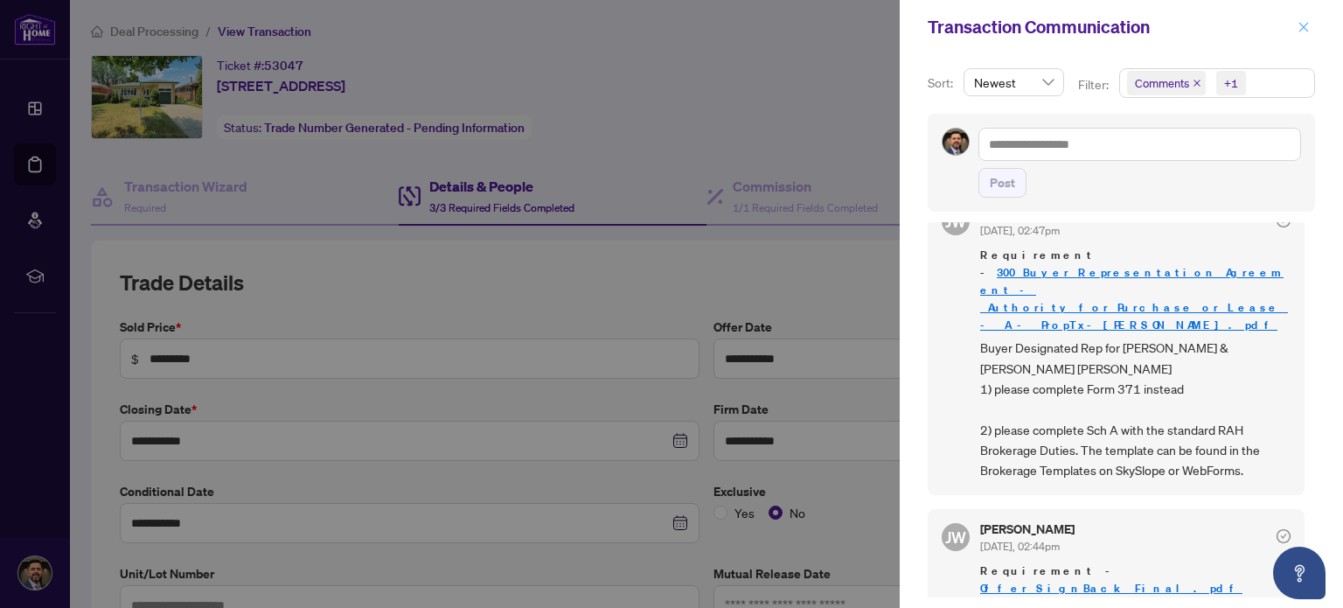
click at [1305, 27] on icon "close" at bounding box center [1304, 27] width 12 height 12
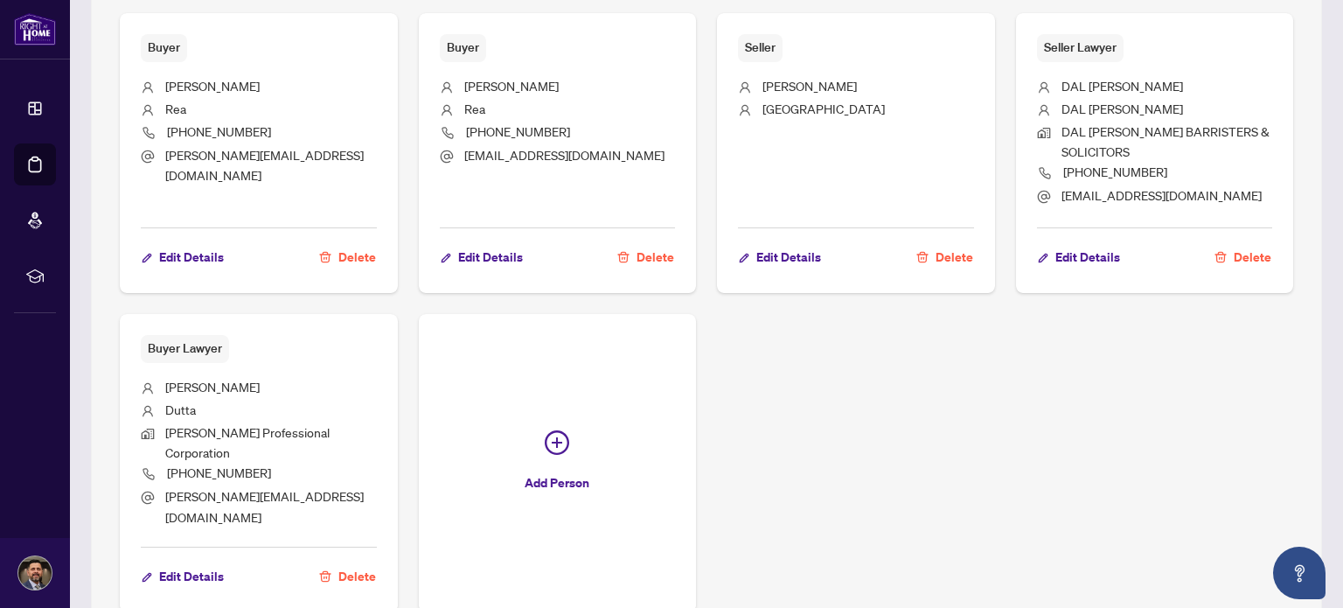
scroll to position [1172, 0]
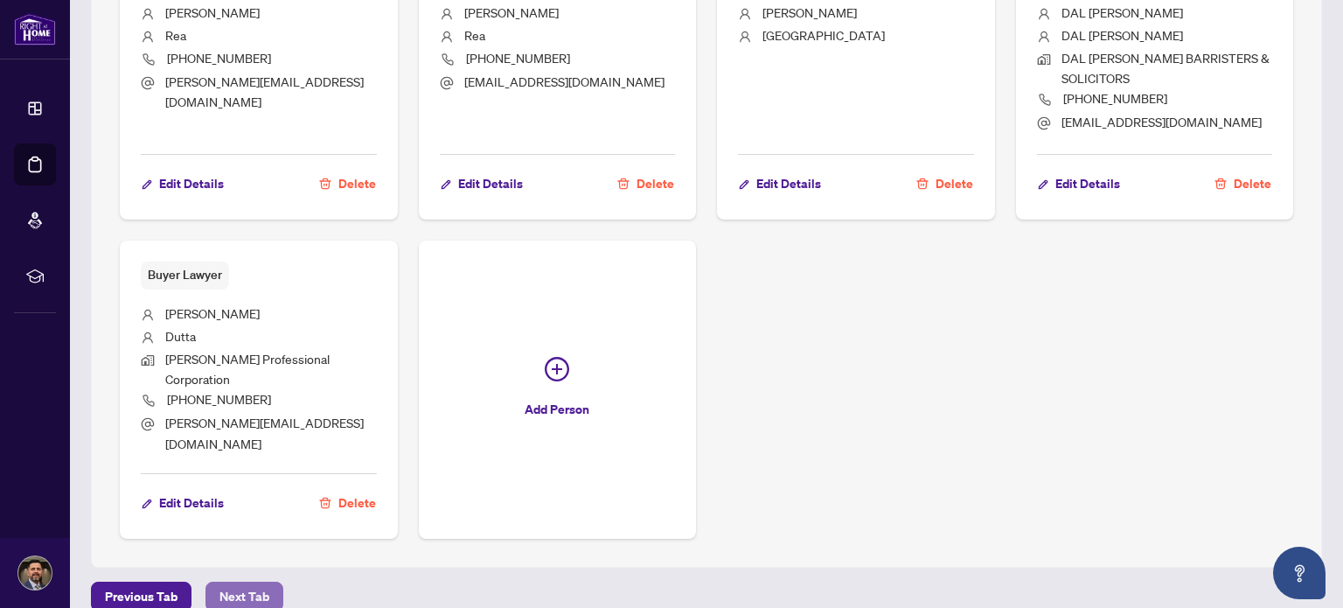
click at [237, 582] on span "Next Tab" at bounding box center [245, 596] width 50 height 28
type textarea "**********"
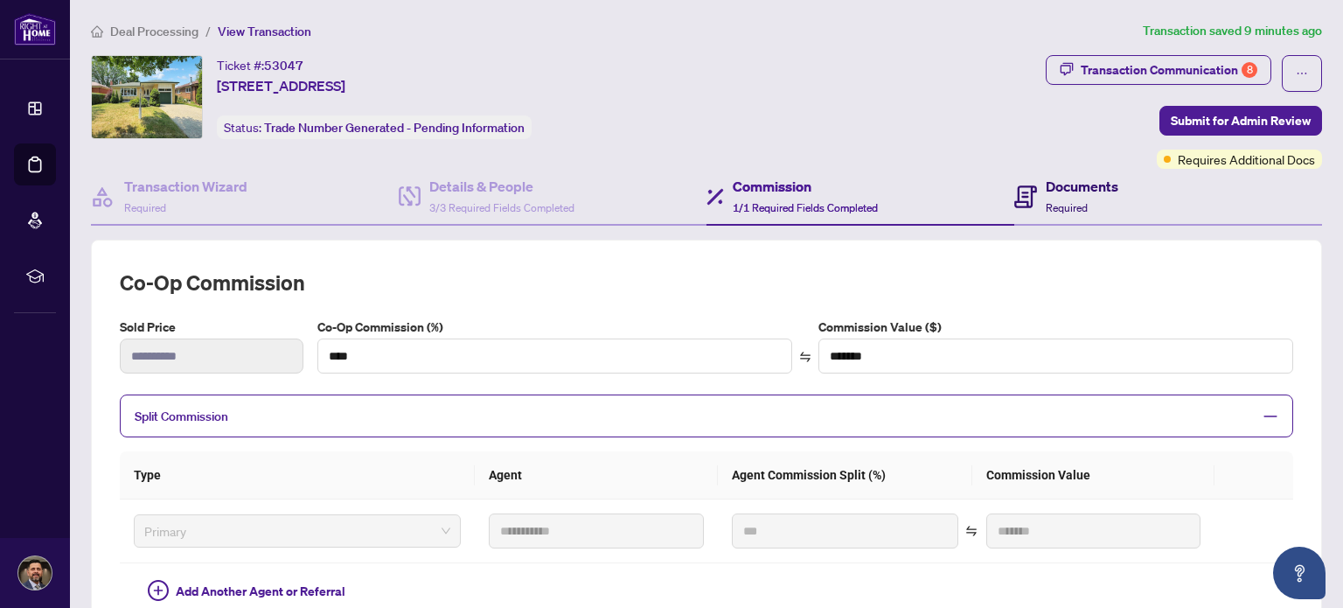
click at [1071, 206] on span "Required" at bounding box center [1067, 207] width 42 height 13
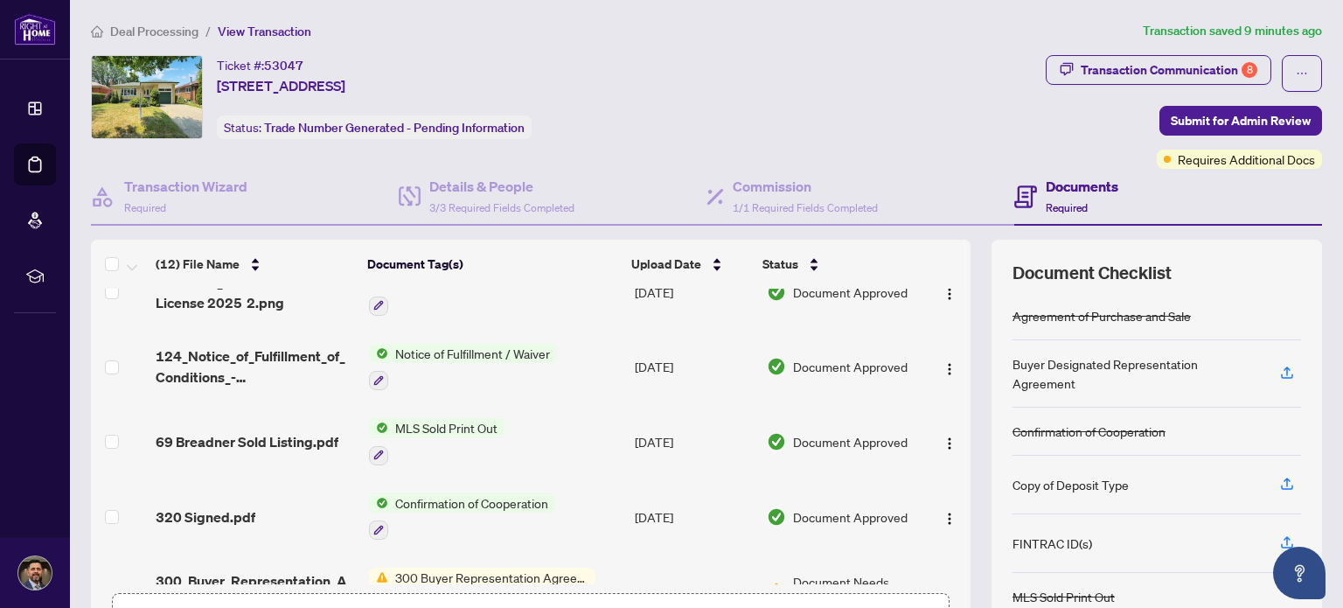
scroll to position [395, 0]
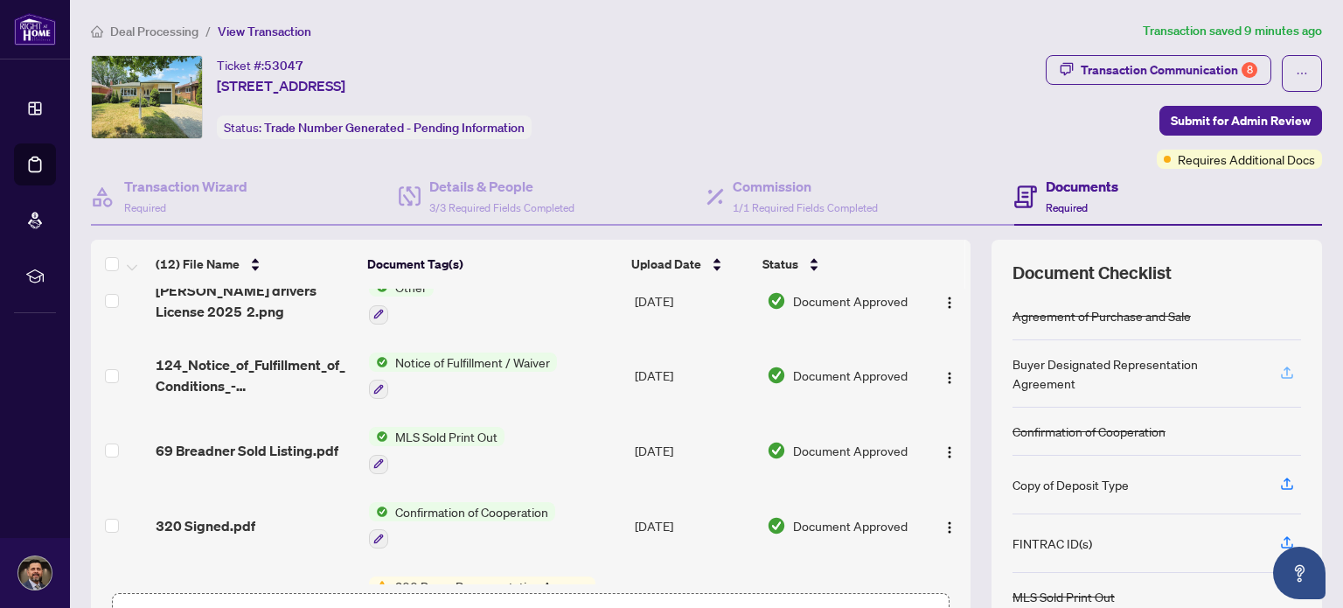
click at [1280, 370] on icon "button" at bounding box center [1288, 373] width 16 height 16
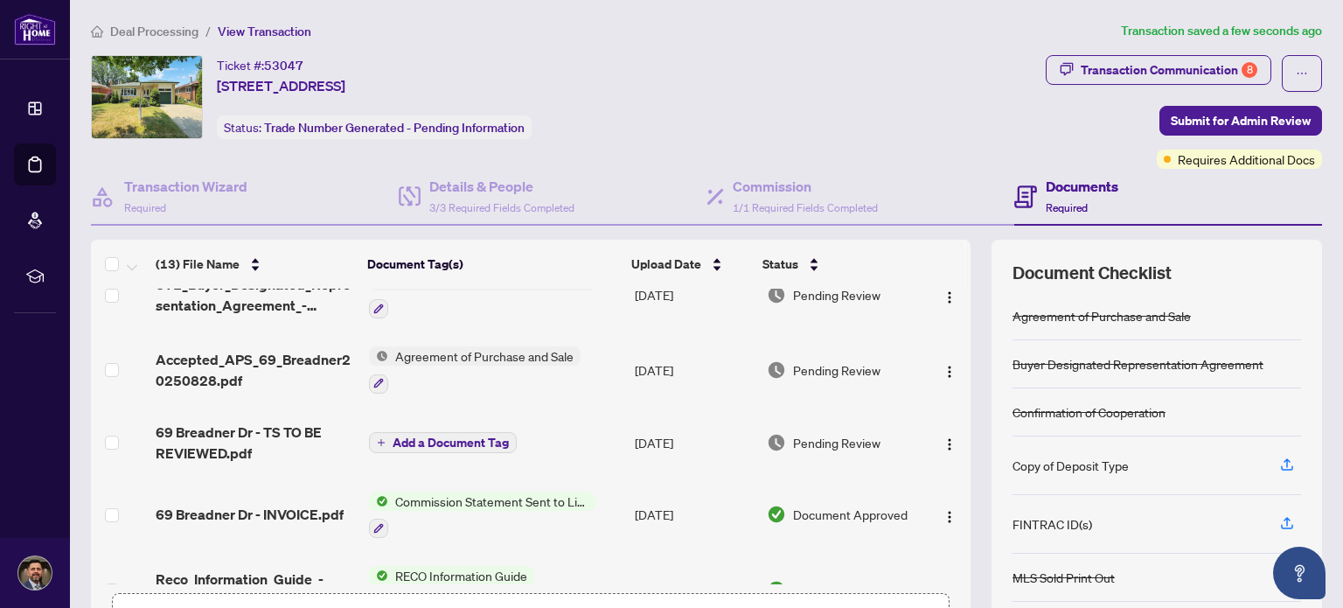
scroll to position [0, 0]
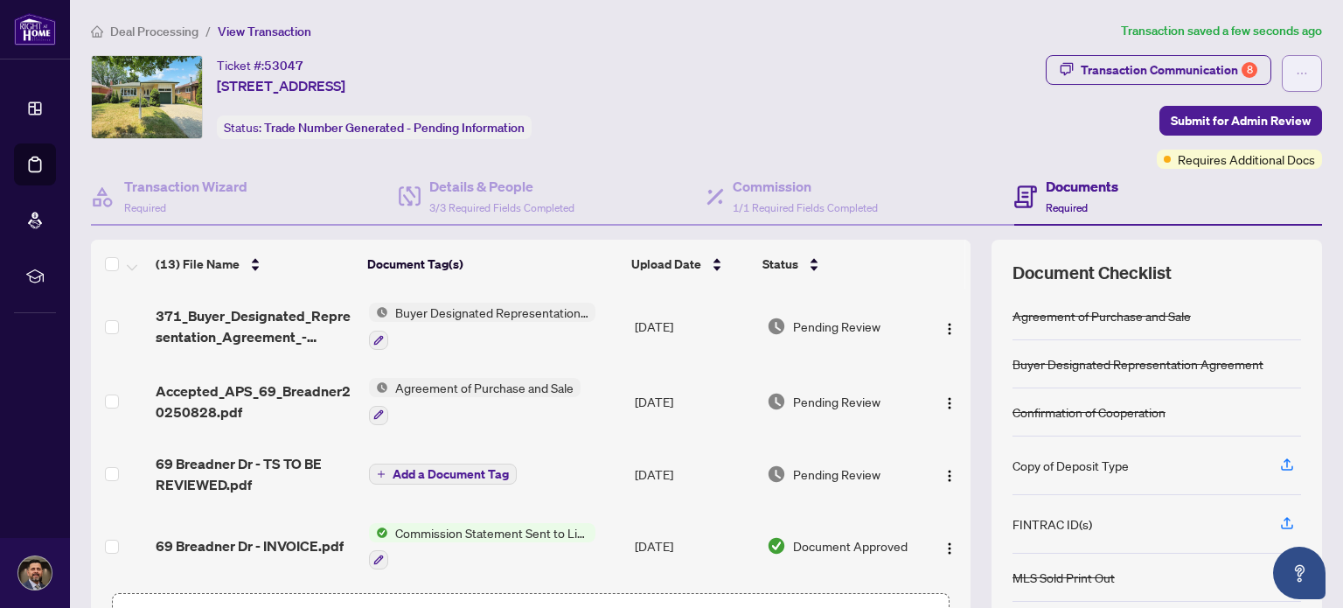
click at [1296, 73] on icon "ellipsis" at bounding box center [1302, 73] width 12 height 12
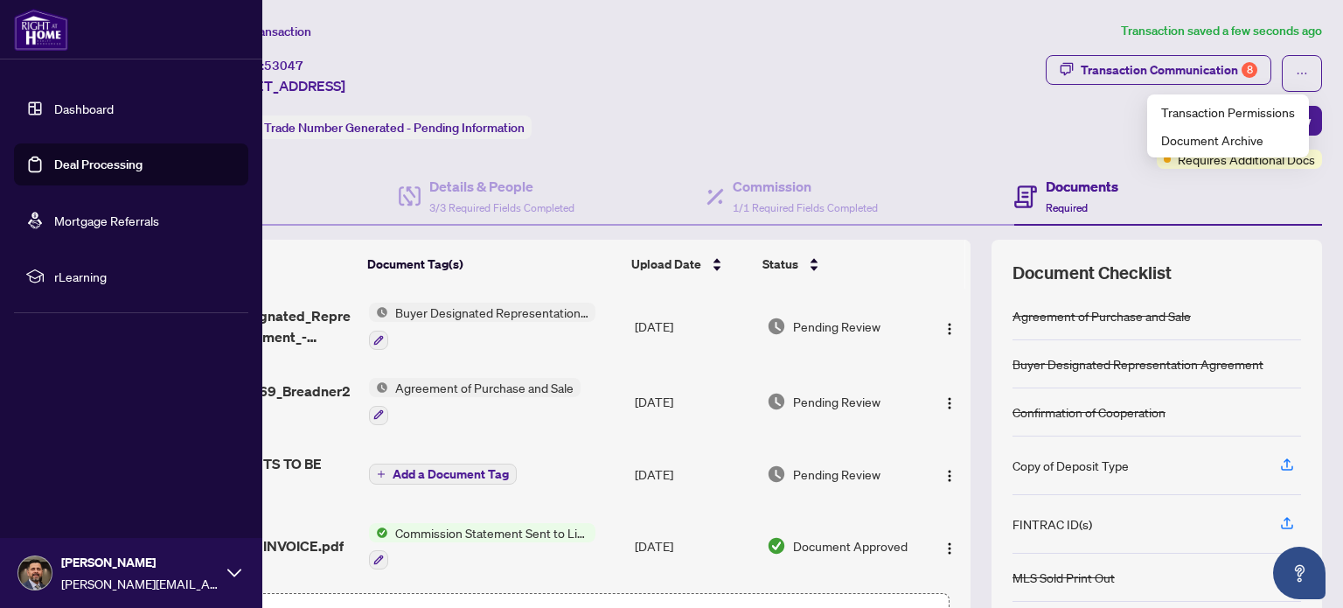
click at [220, 573] on div "[PERSON_NAME] [PERSON_NAME][EMAIL_ADDRESS][DOMAIN_NAME]" at bounding box center [131, 573] width 262 height 70
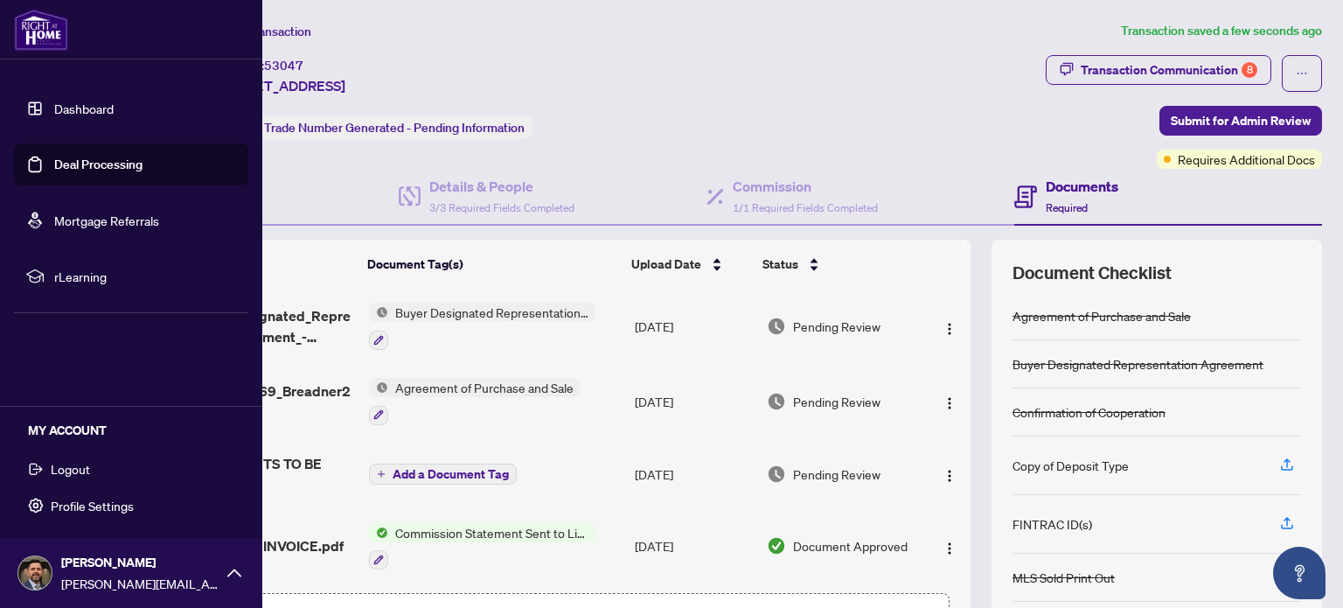
click at [83, 464] on span "Logout" at bounding box center [70, 469] width 39 height 28
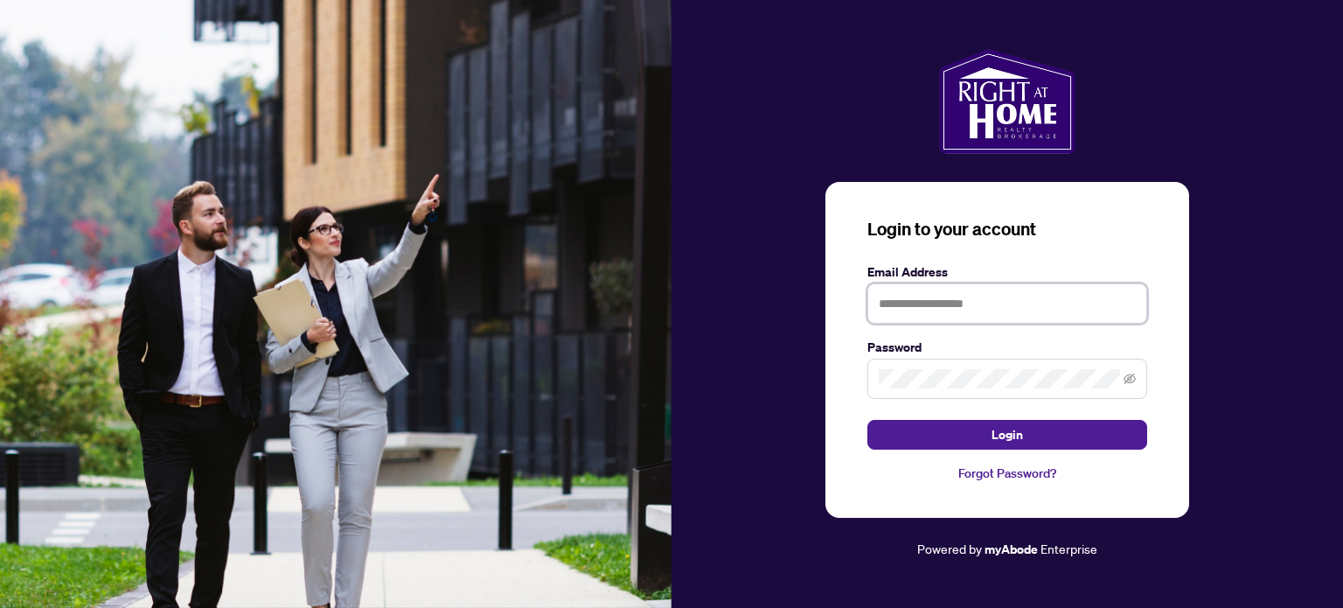
type input "**********"
